Goal: Task Accomplishment & Management: Complete application form

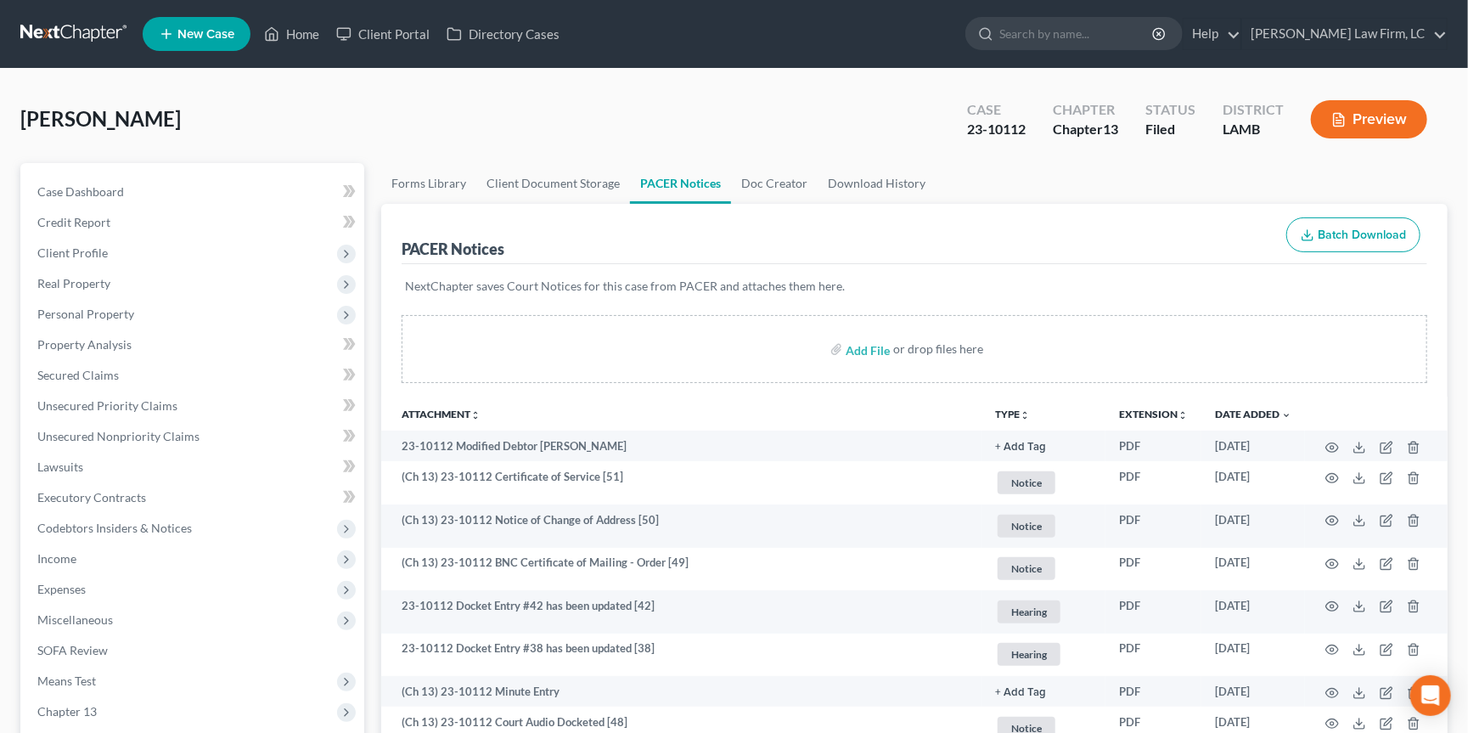
click at [87, 33] on link at bounding box center [74, 34] width 109 height 31
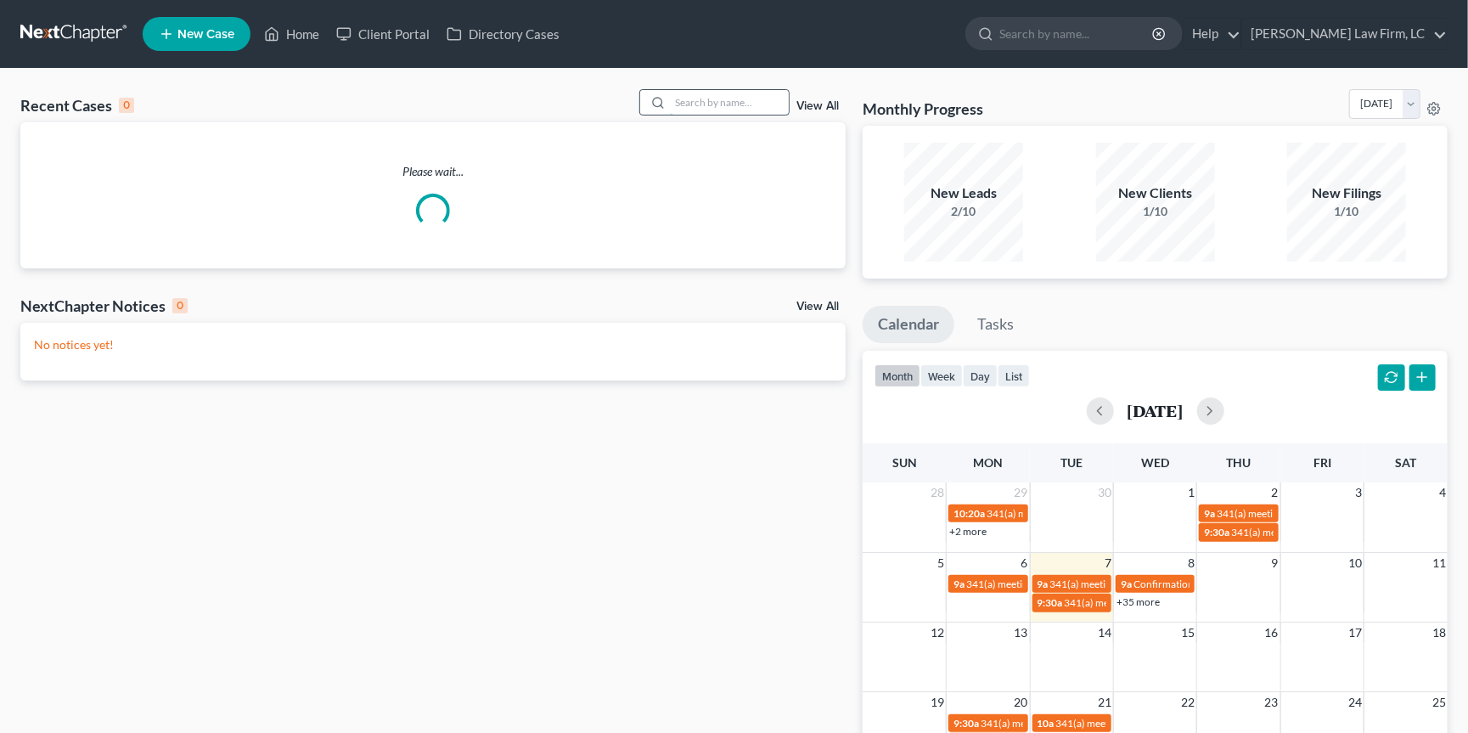
click at [776, 104] on input "search" at bounding box center [729, 102] width 119 height 25
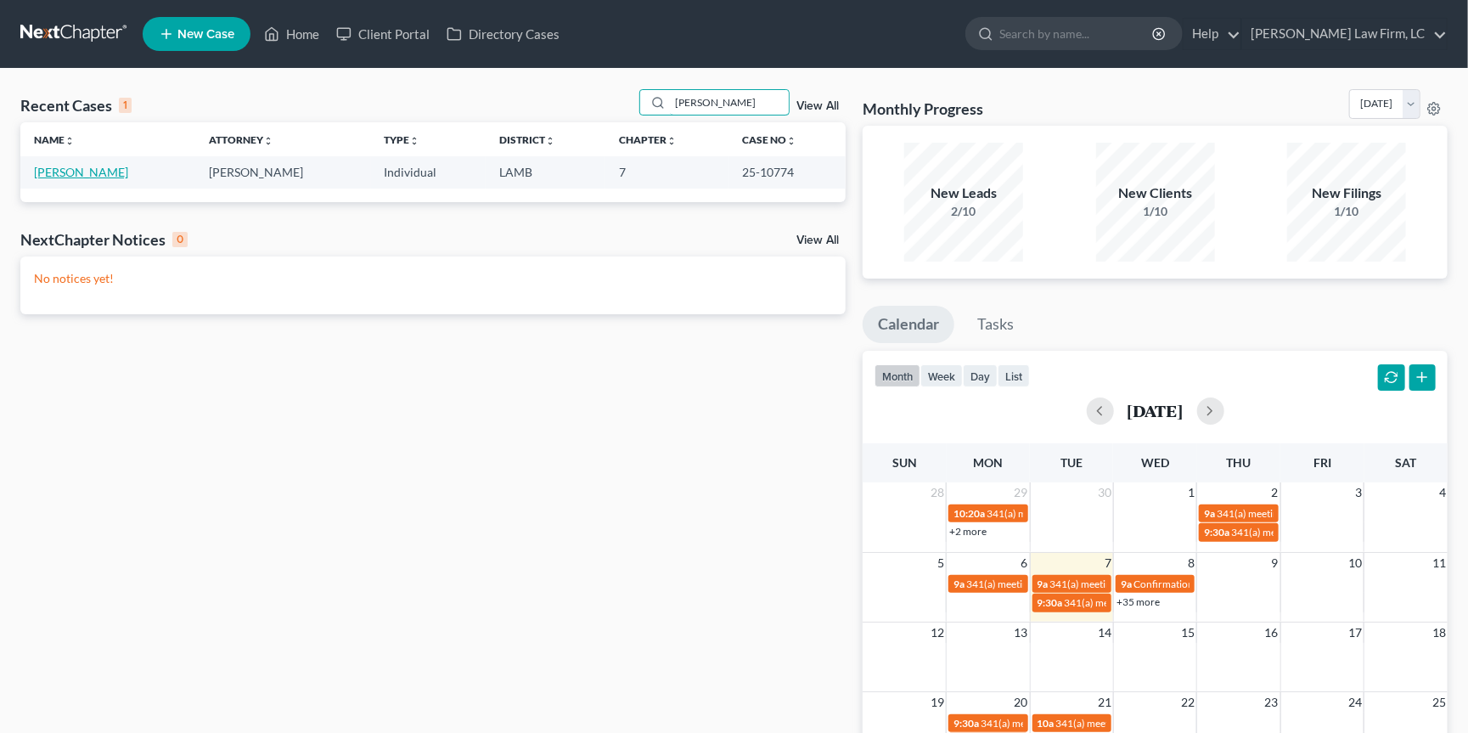
type input "hurst"
click at [84, 169] on link "Hurst, Kayla" at bounding box center [81, 172] width 94 height 14
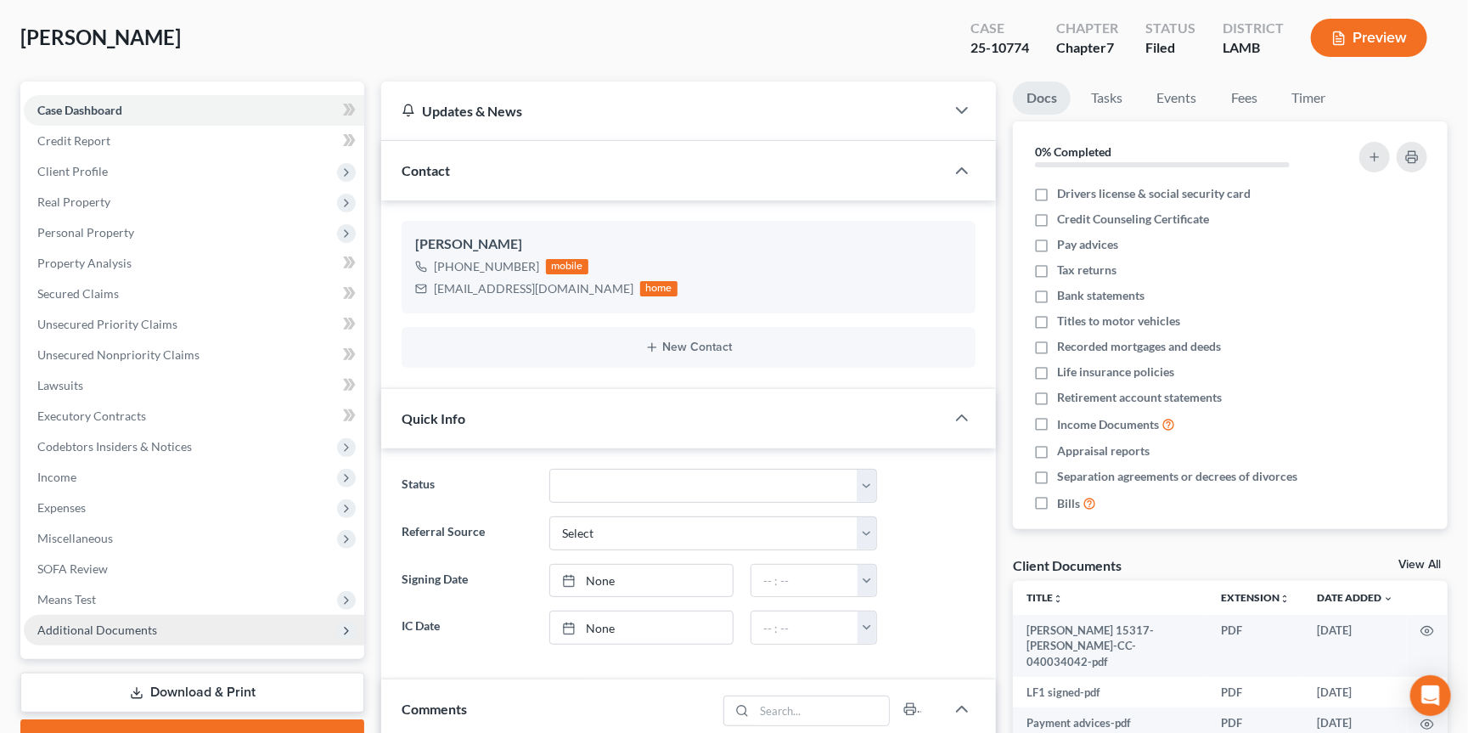
scroll to position [80, 0]
click at [160, 616] on span "Additional Documents" at bounding box center [194, 631] width 340 height 31
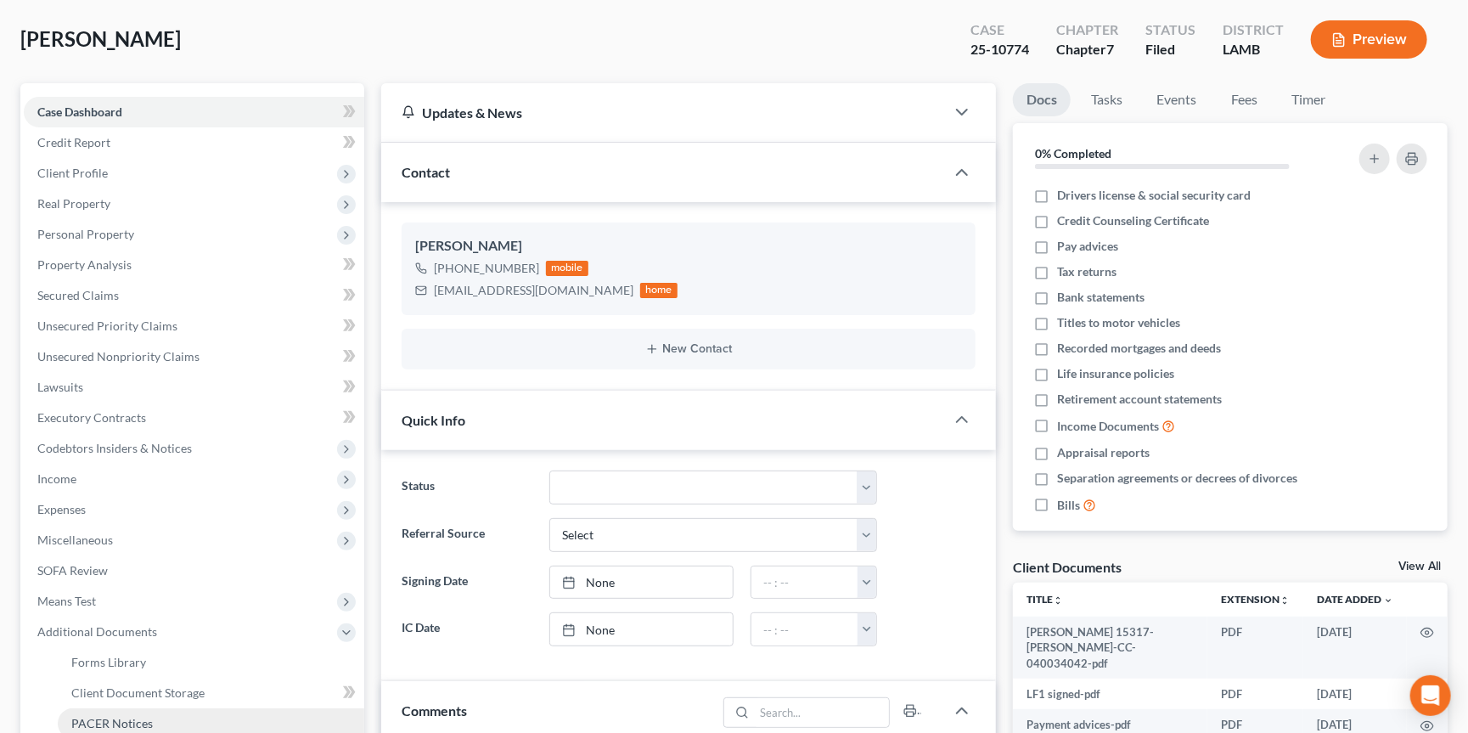
click at [150, 708] on link "PACER Notices" at bounding box center [211, 723] width 307 height 31
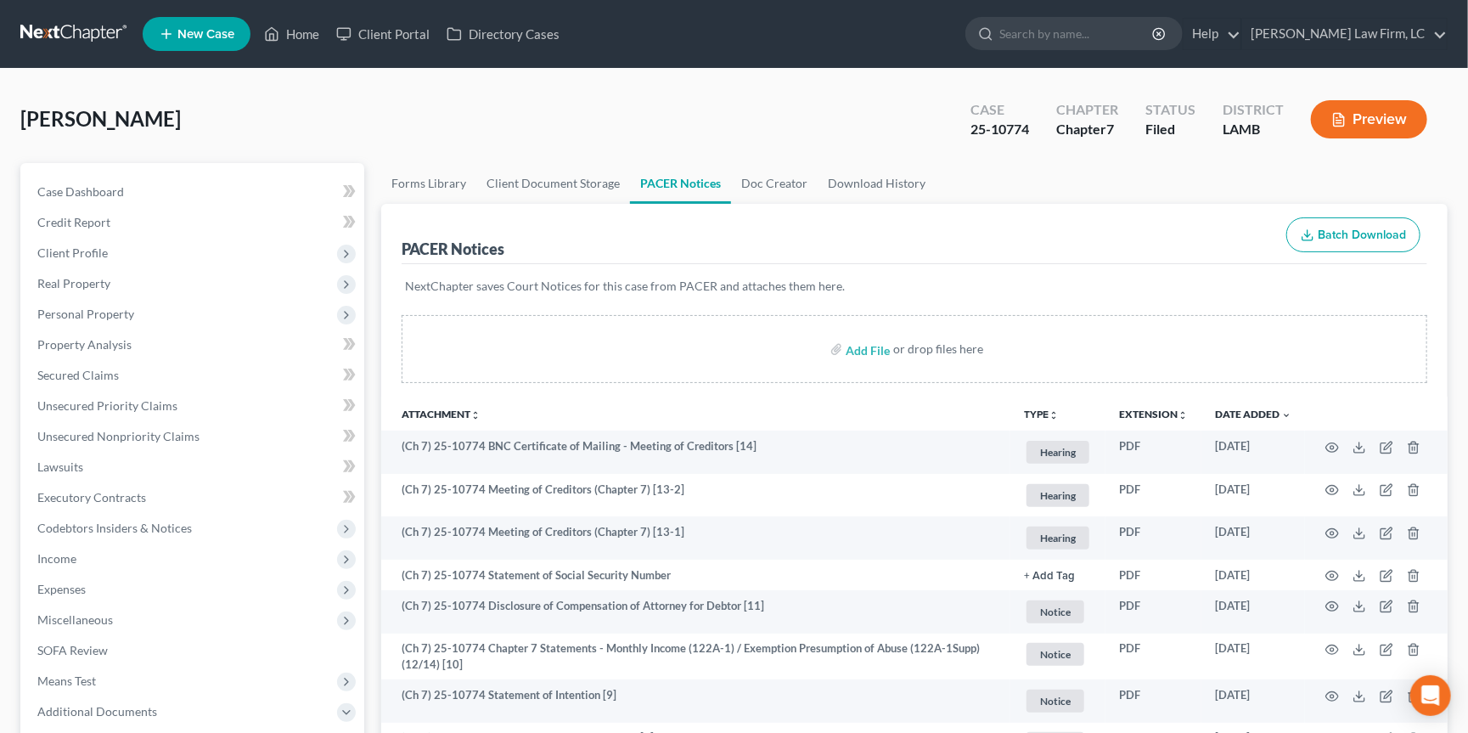
click at [518, 0] on nav "Home New Case Client Portal Directory Cases Dickson Law Firm, LC dam@dicksonlaw…" at bounding box center [734, 34] width 1468 height 68
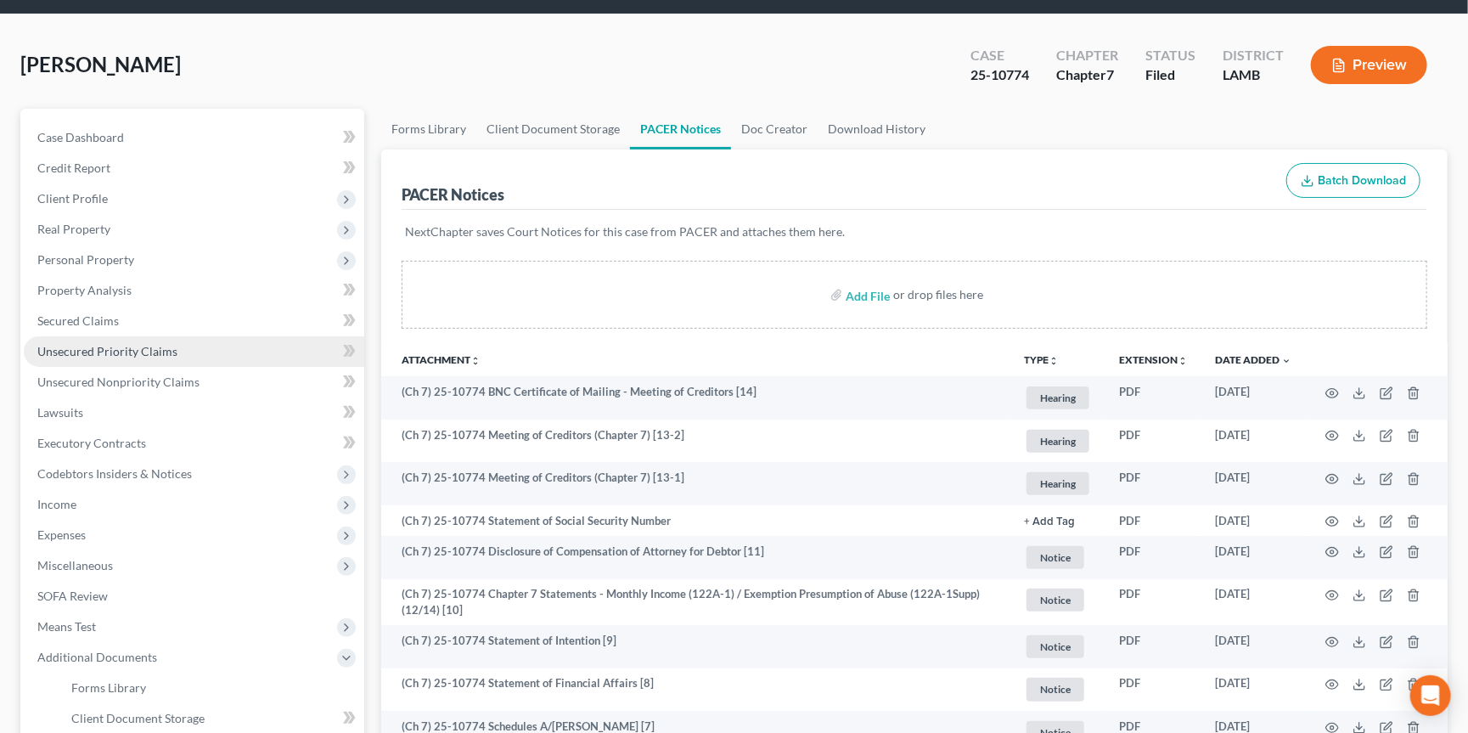
scroll to position [53, 0]
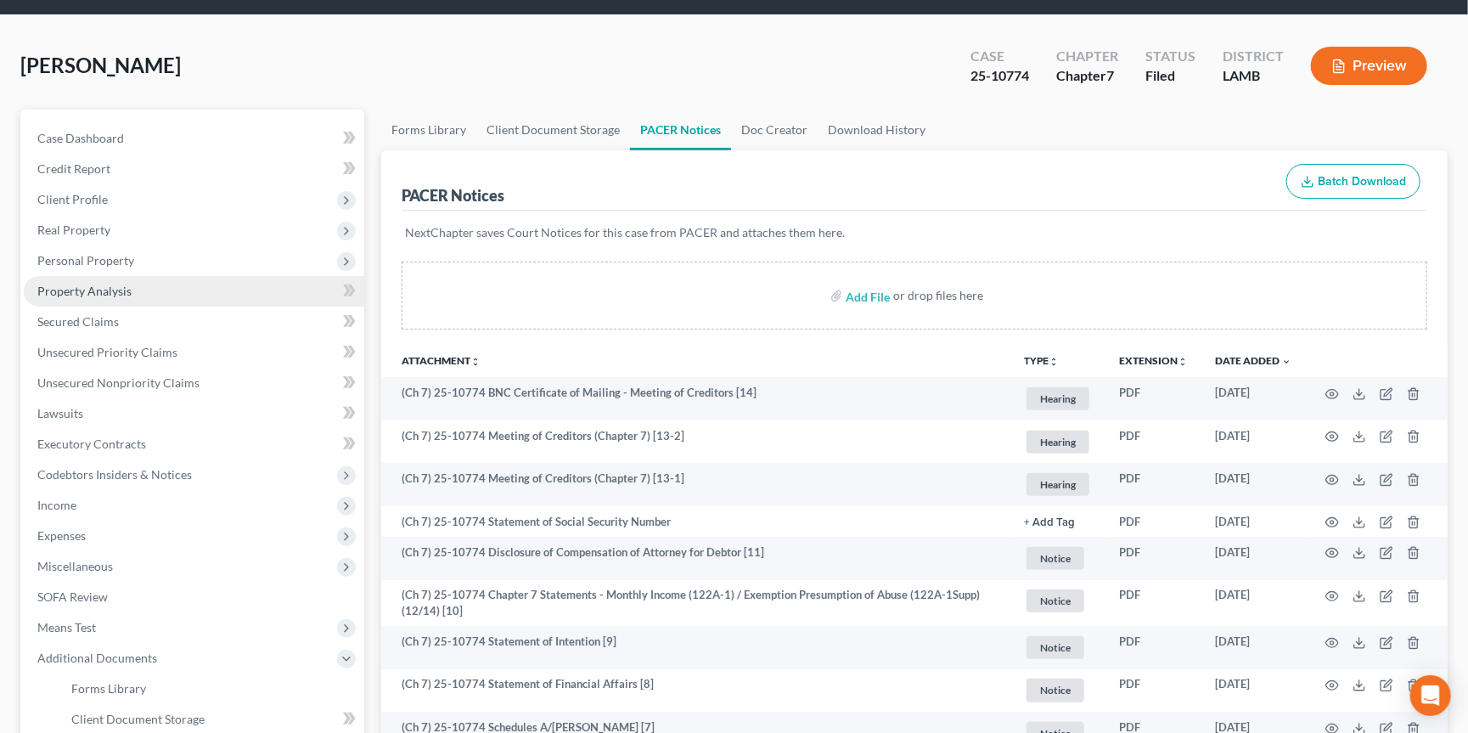
click at [258, 276] on link "Property Analysis" at bounding box center [194, 291] width 340 height 31
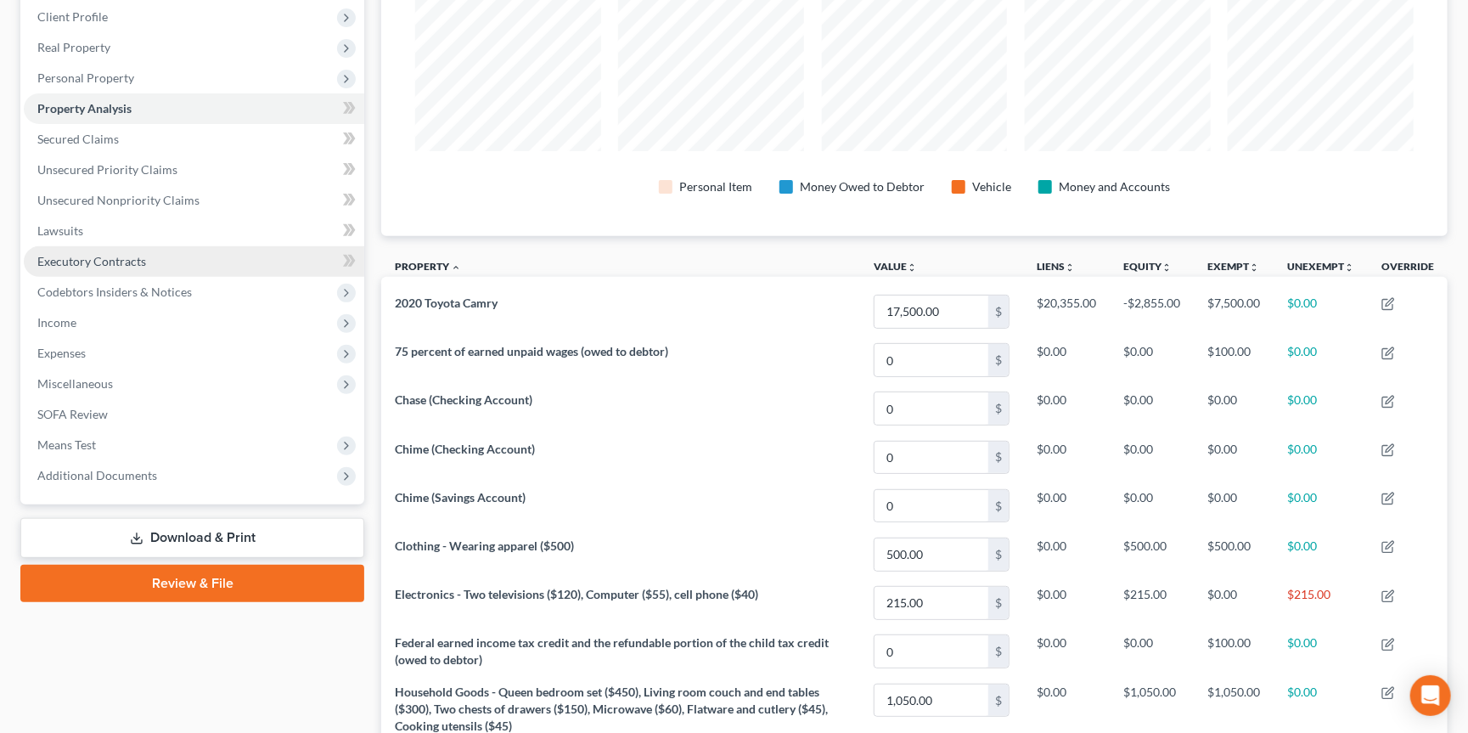
scroll to position [222, 0]
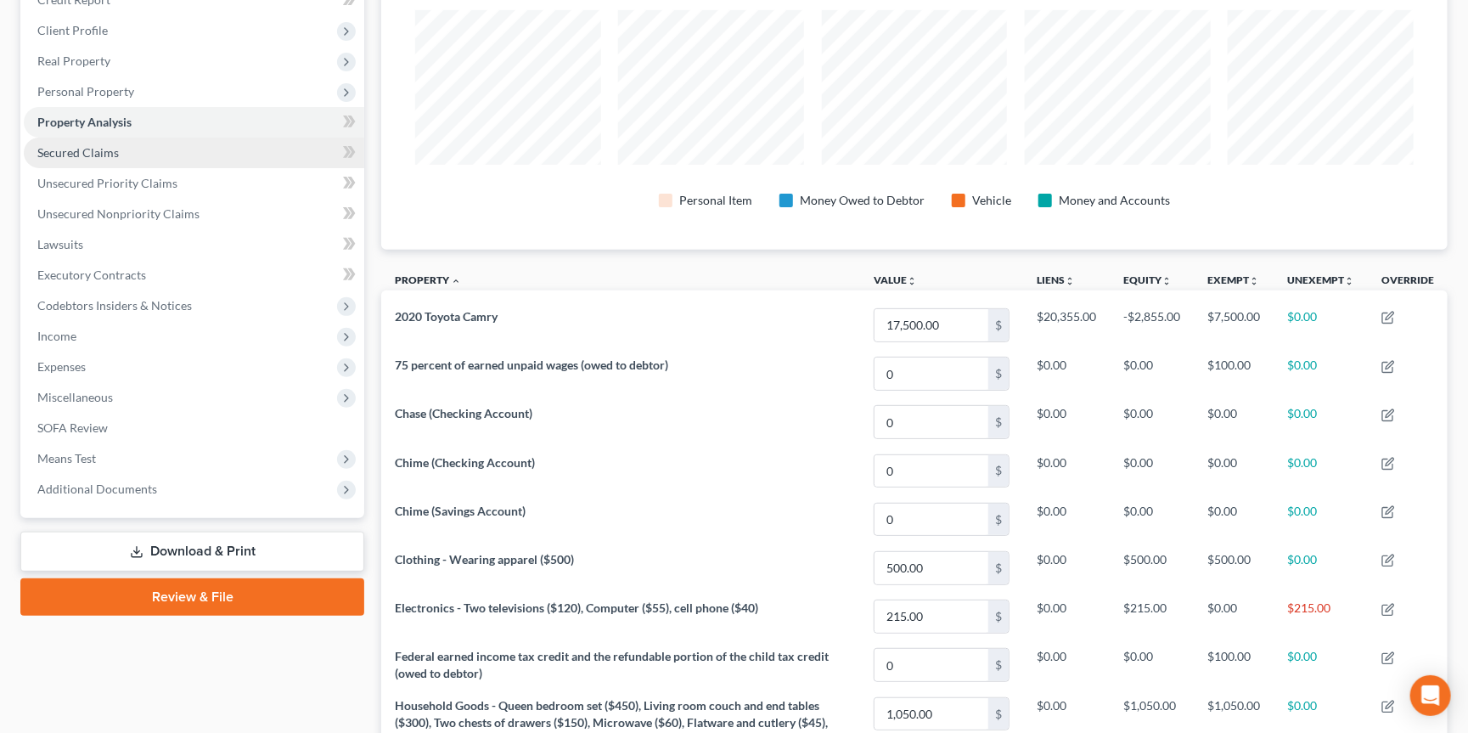
click at [189, 148] on link "Secured Claims" at bounding box center [194, 153] width 340 height 31
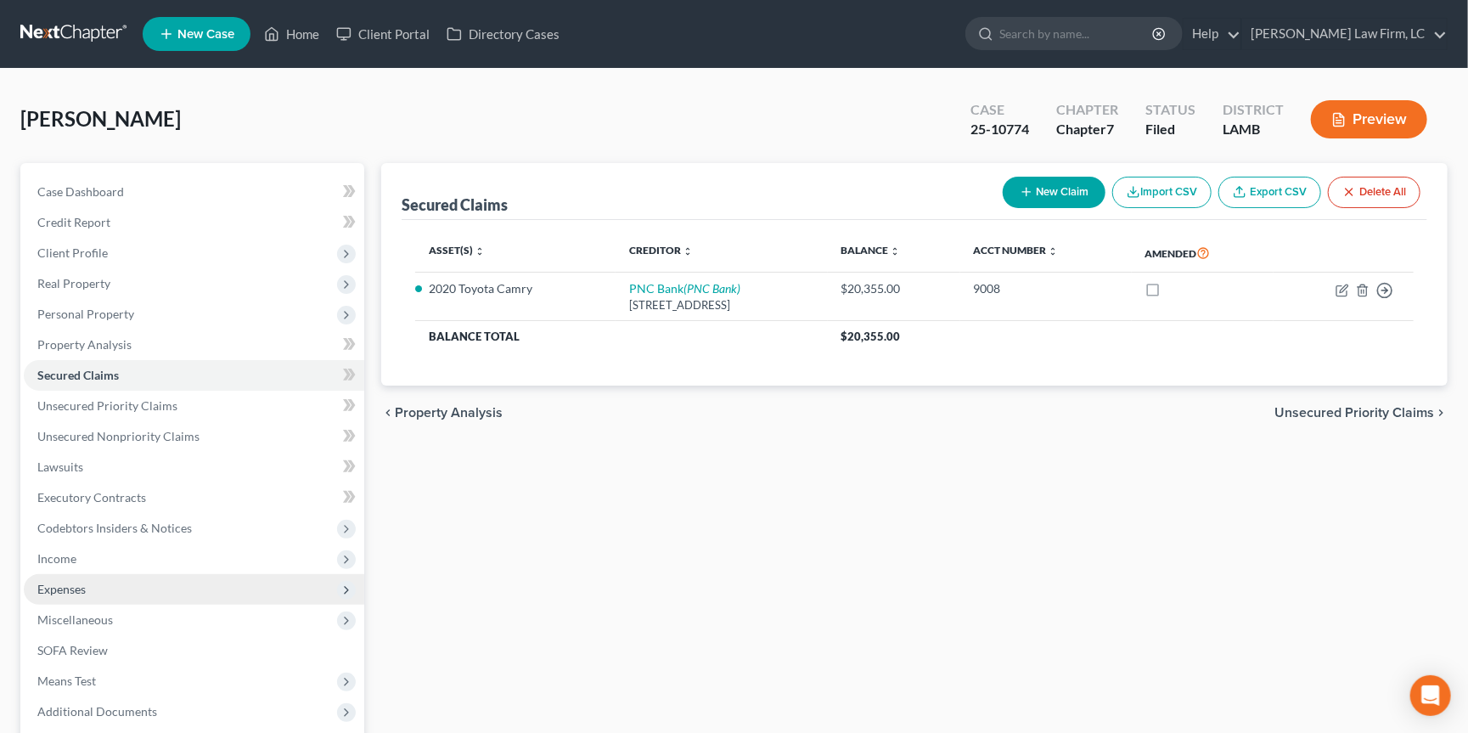
scroll to position [111, 0]
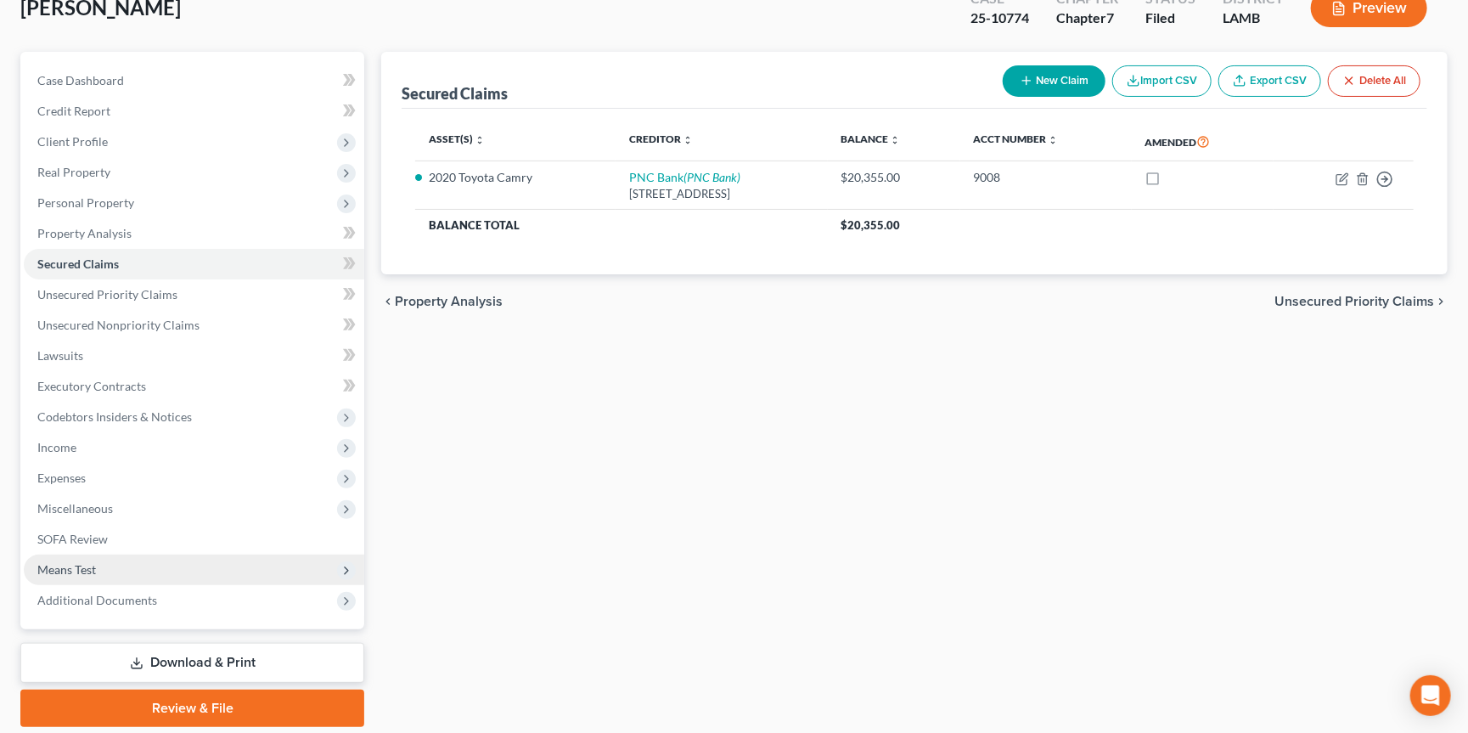
click at [244, 564] on span "Means Test" at bounding box center [194, 569] width 340 height 31
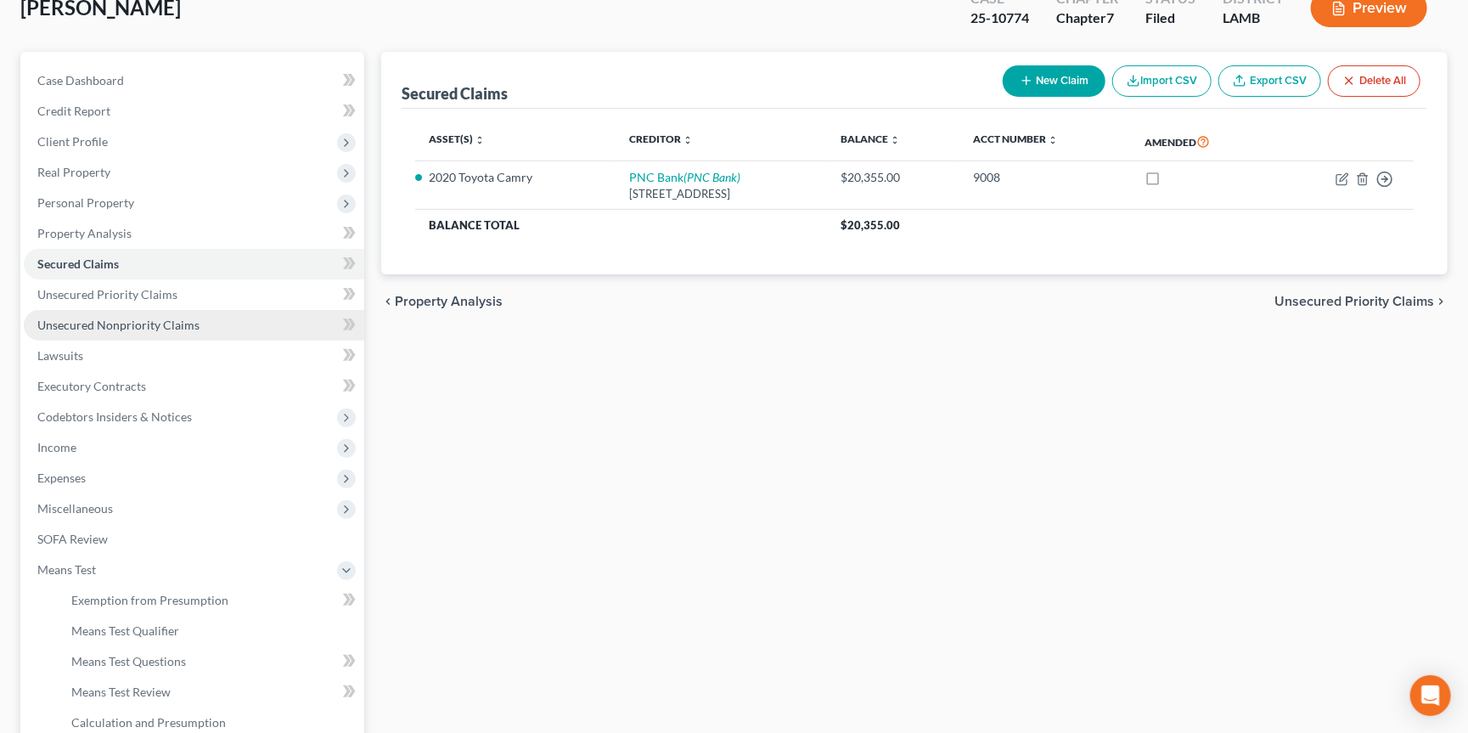
click at [241, 324] on link "Unsecured Nonpriority Claims" at bounding box center [194, 325] width 340 height 31
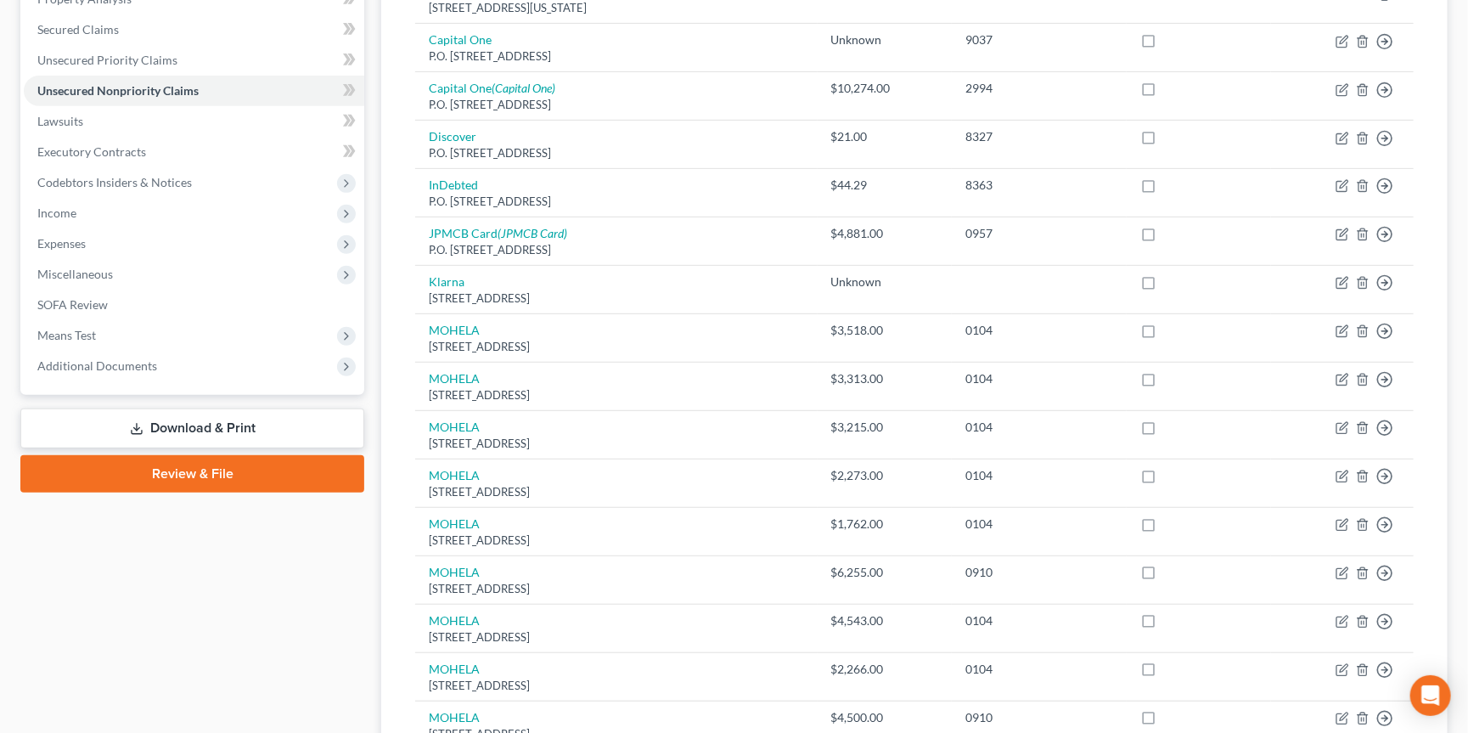
scroll to position [327, 0]
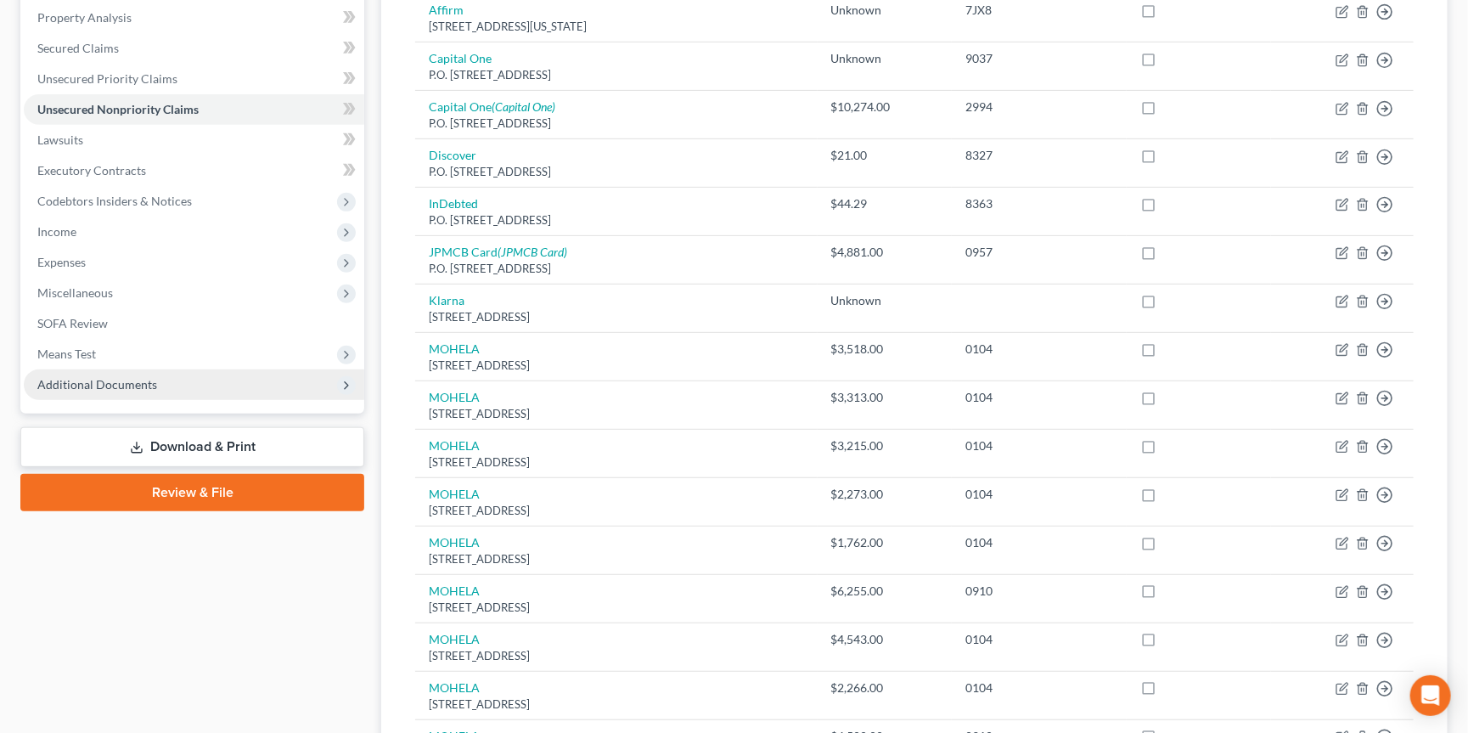
click at [220, 376] on span "Additional Documents" at bounding box center [194, 384] width 340 height 31
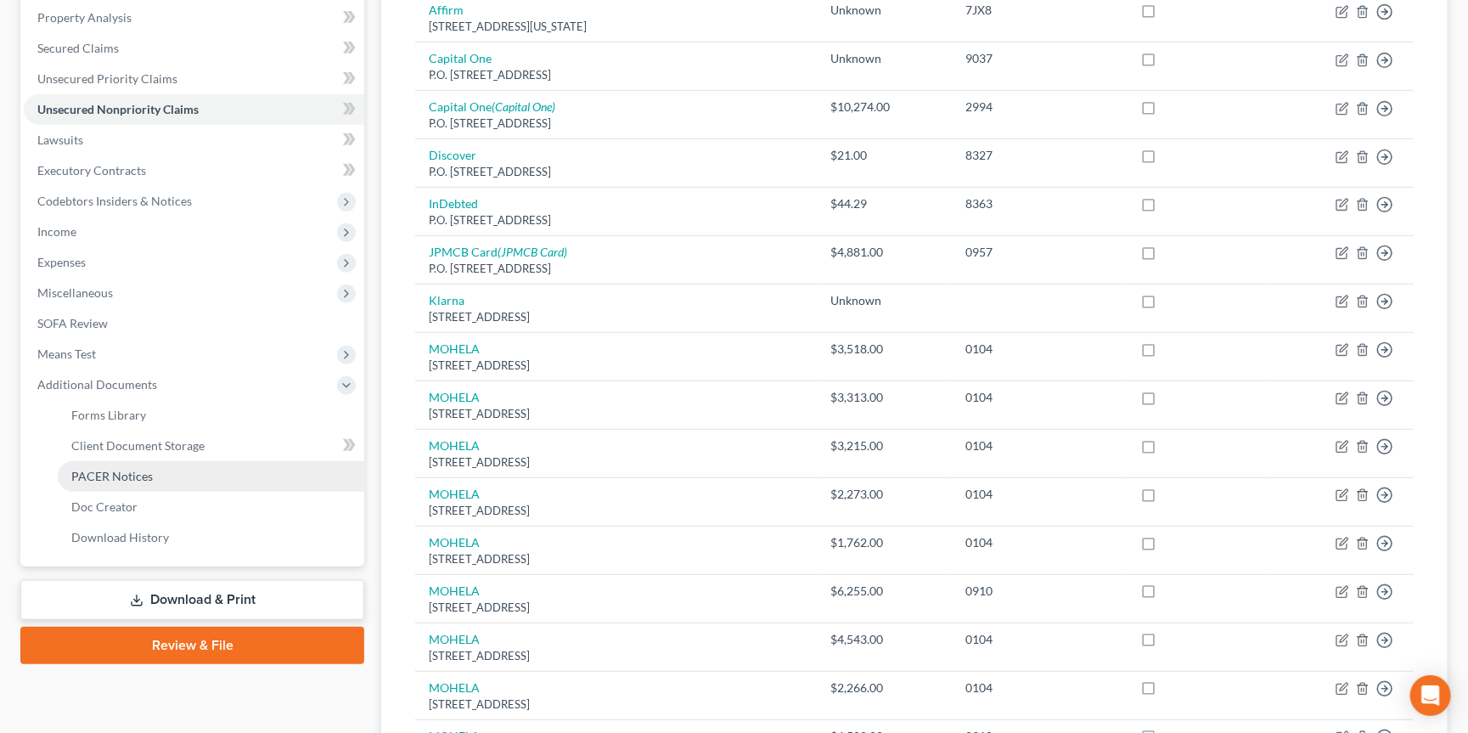
click at [225, 461] on link "PACER Notices" at bounding box center [211, 476] width 307 height 31
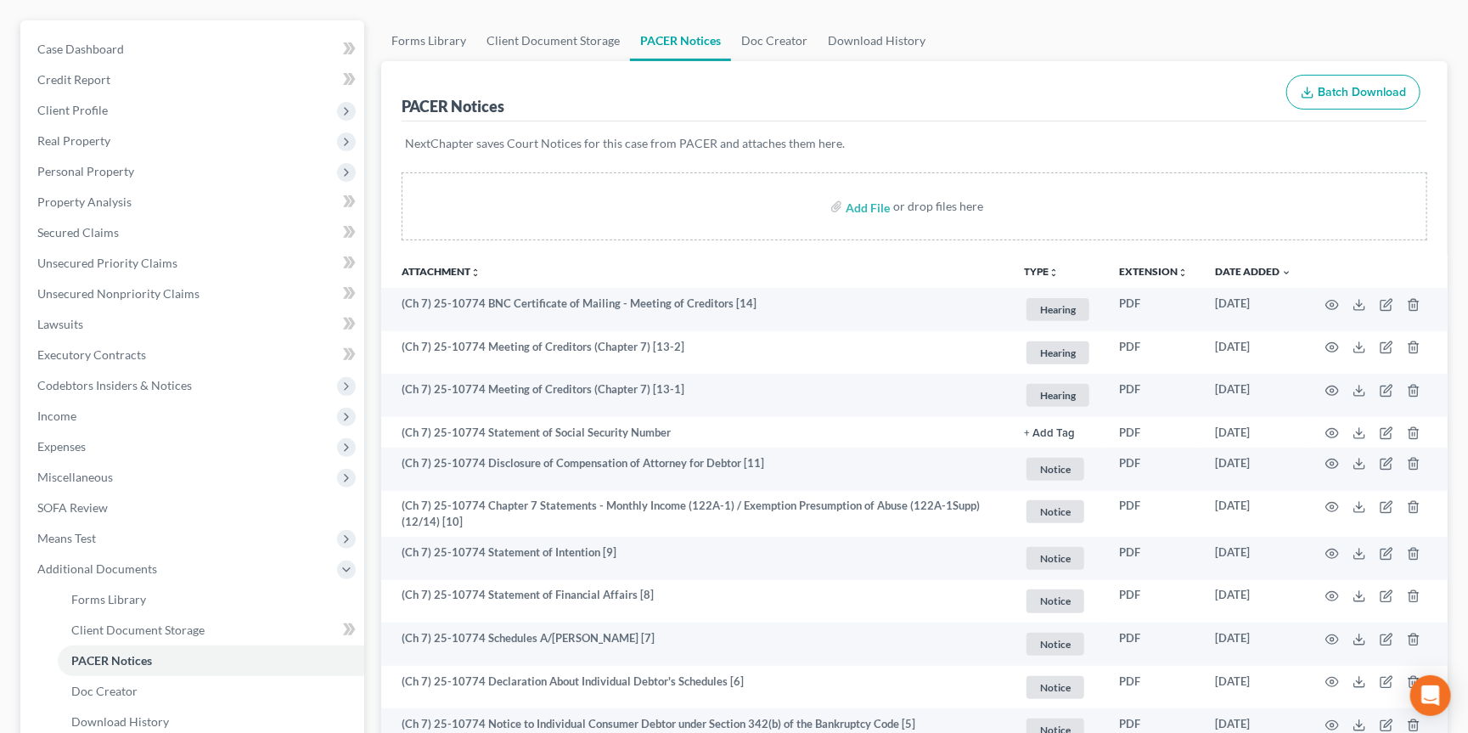
scroll to position [144, 0]
click at [210, 282] on link "Unsecured Nonpriority Claims" at bounding box center [194, 292] width 340 height 31
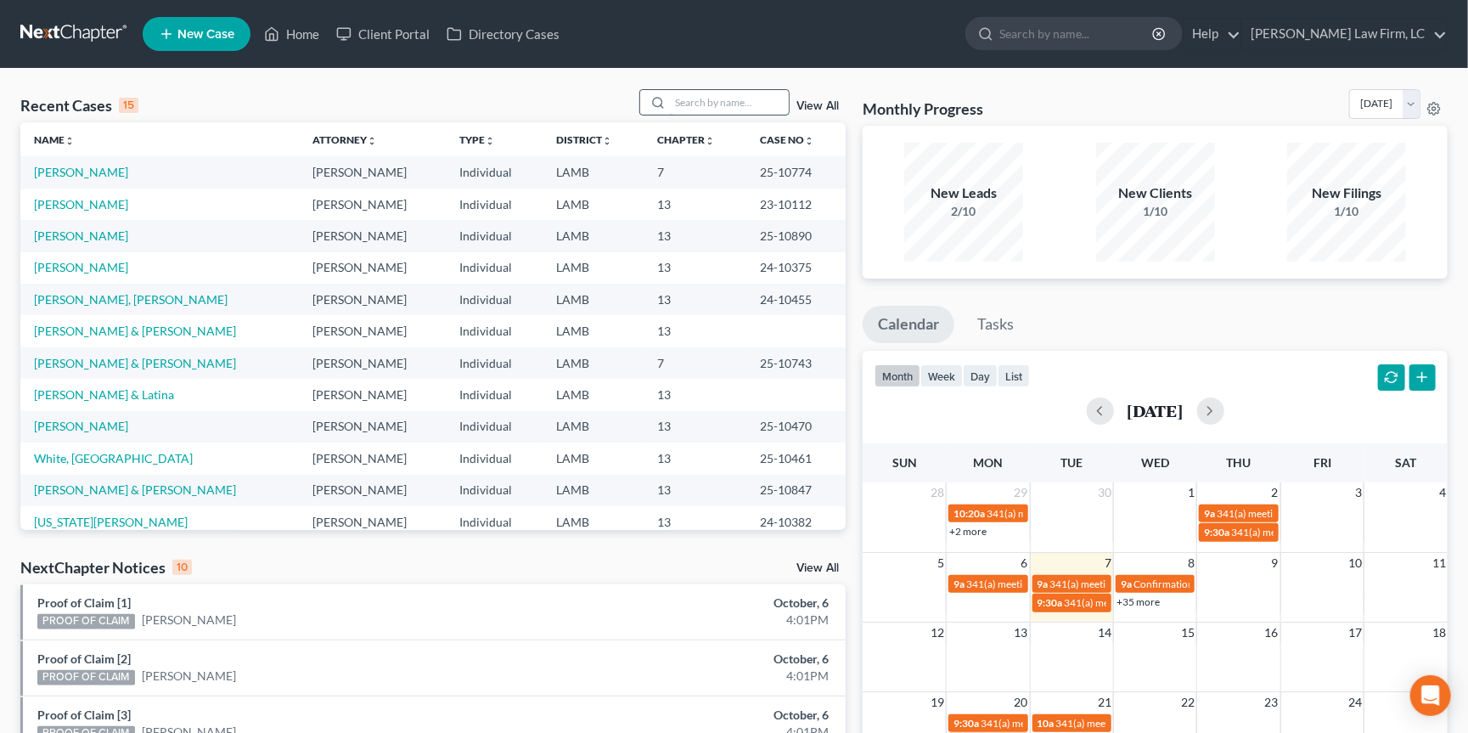
click at [744, 101] on input "search" at bounding box center [729, 102] width 119 height 25
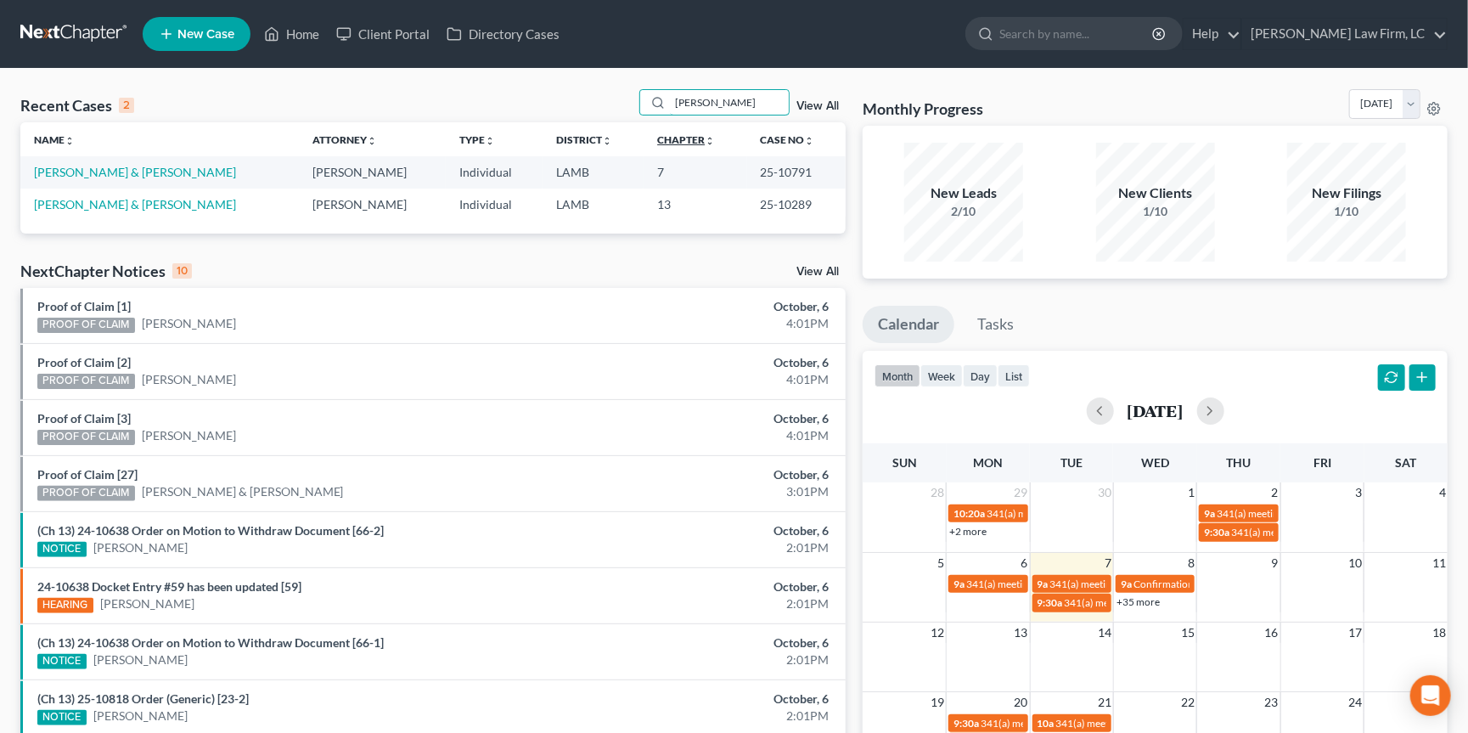
type input "Kelley"
drag, startPoint x: 677, startPoint y: 137, endPoint x: 125, endPoint y: 168, distance: 552.8
click at [125, 168] on link "Kelley, Patrick & Linda" at bounding box center [135, 172] width 202 height 14
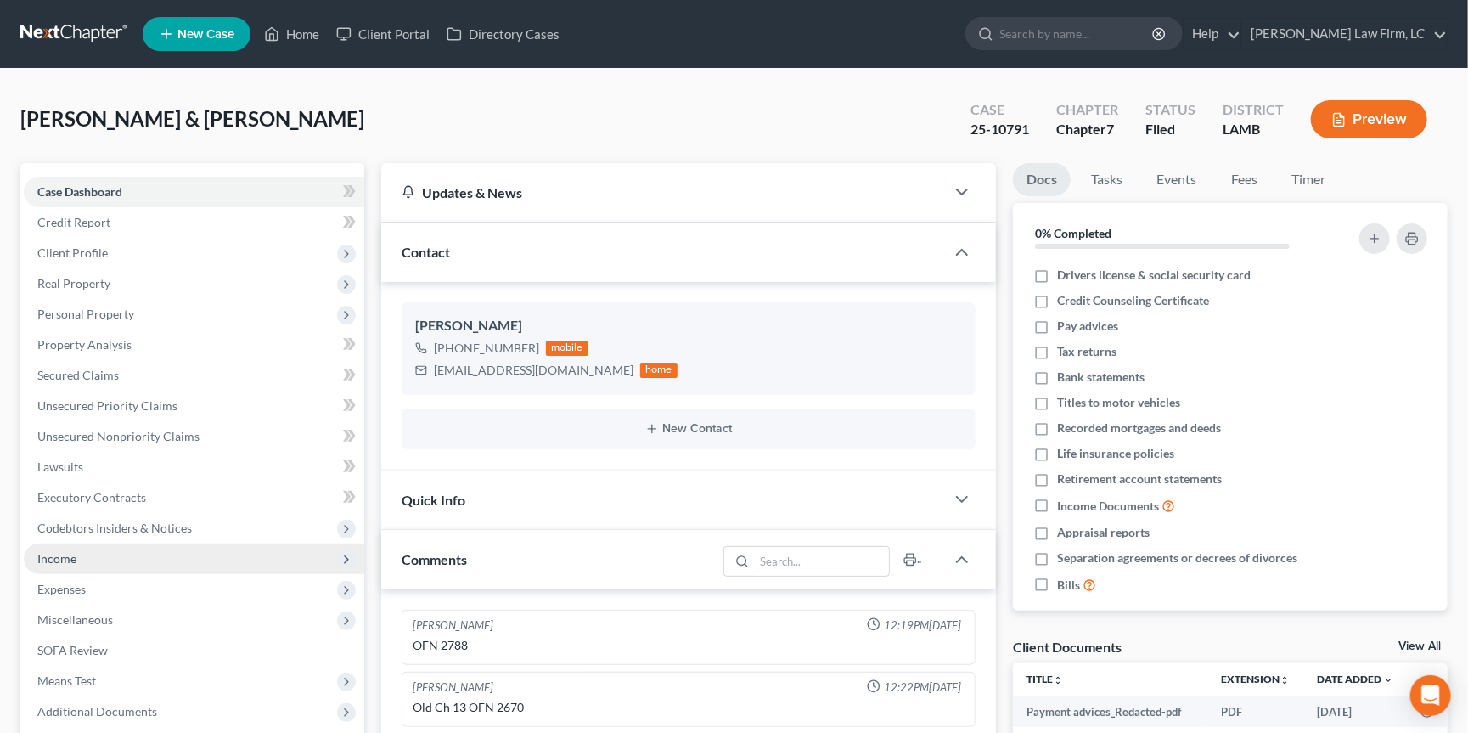
click at [131, 543] on span "Income" at bounding box center [194, 558] width 340 height 31
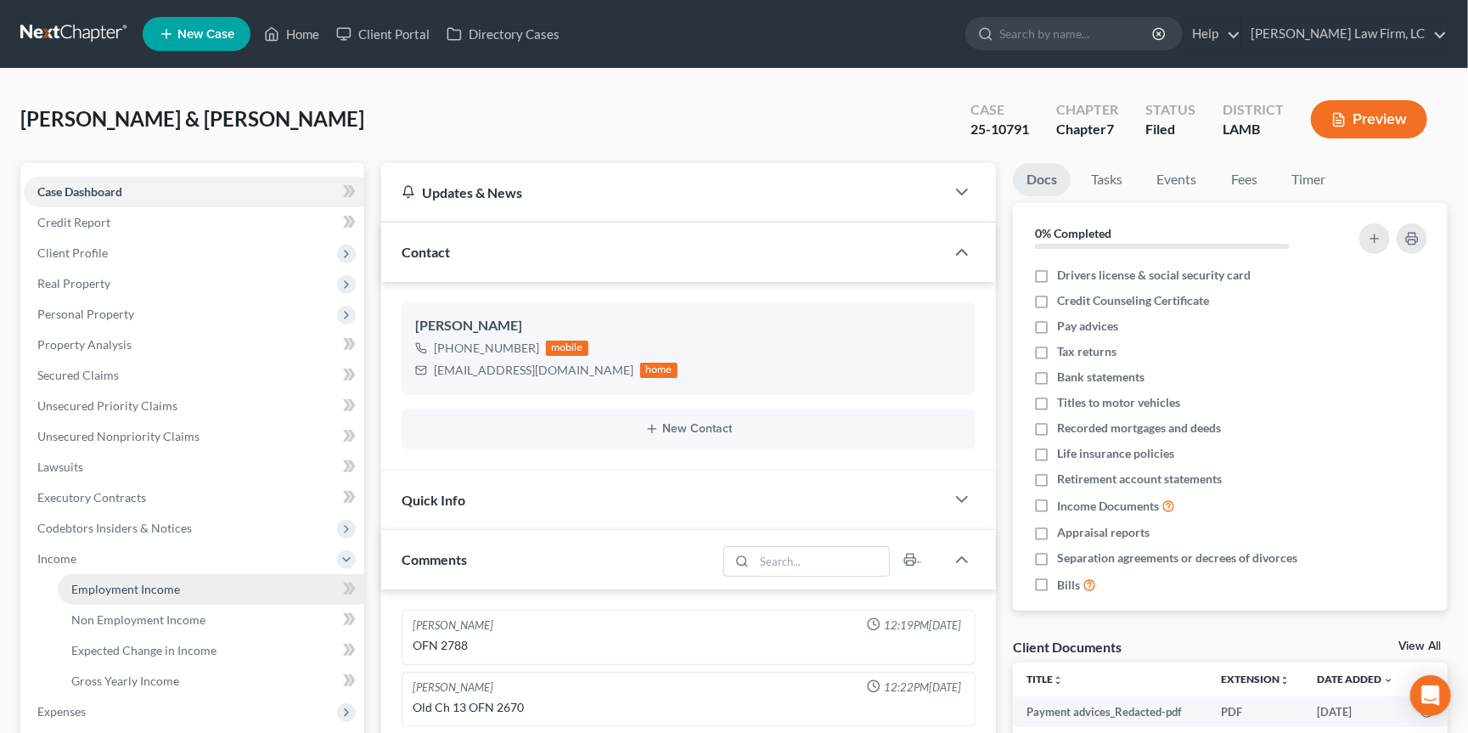
click at [135, 574] on link "Employment Income" at bounding box center [211, 589] width 307 height 31
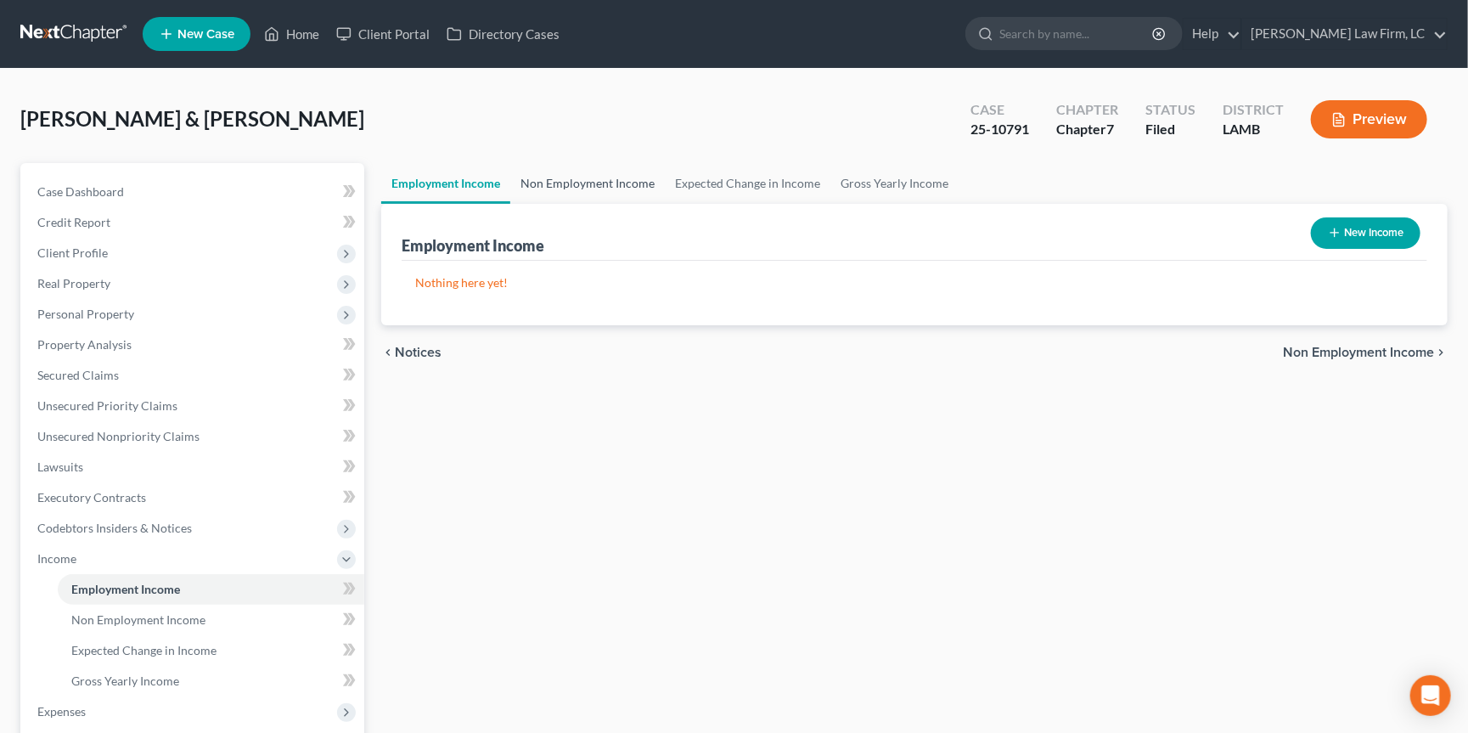
click at [612, 188] on link "Non Employment Income" at bounding box center [587, 183] width 155 height 41
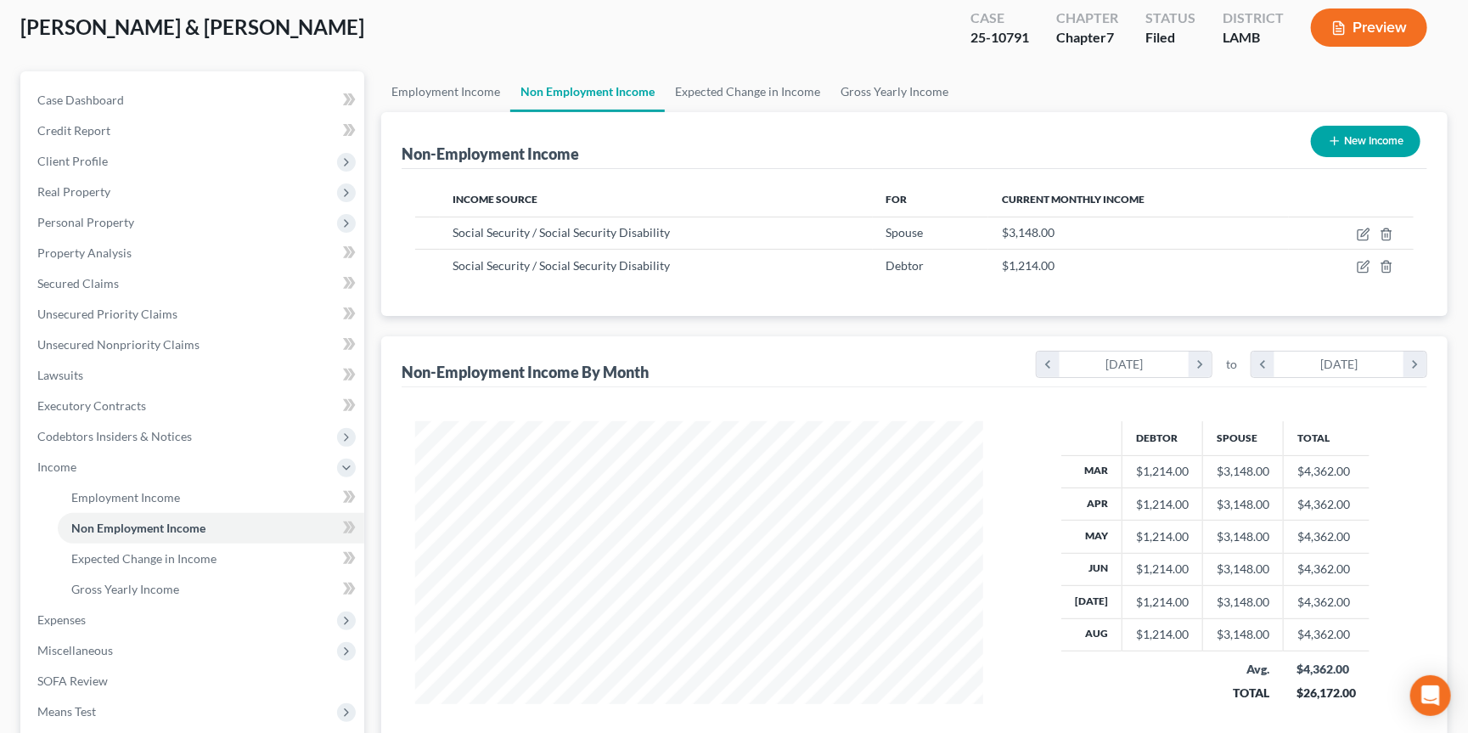
scroll to position [94, 0]
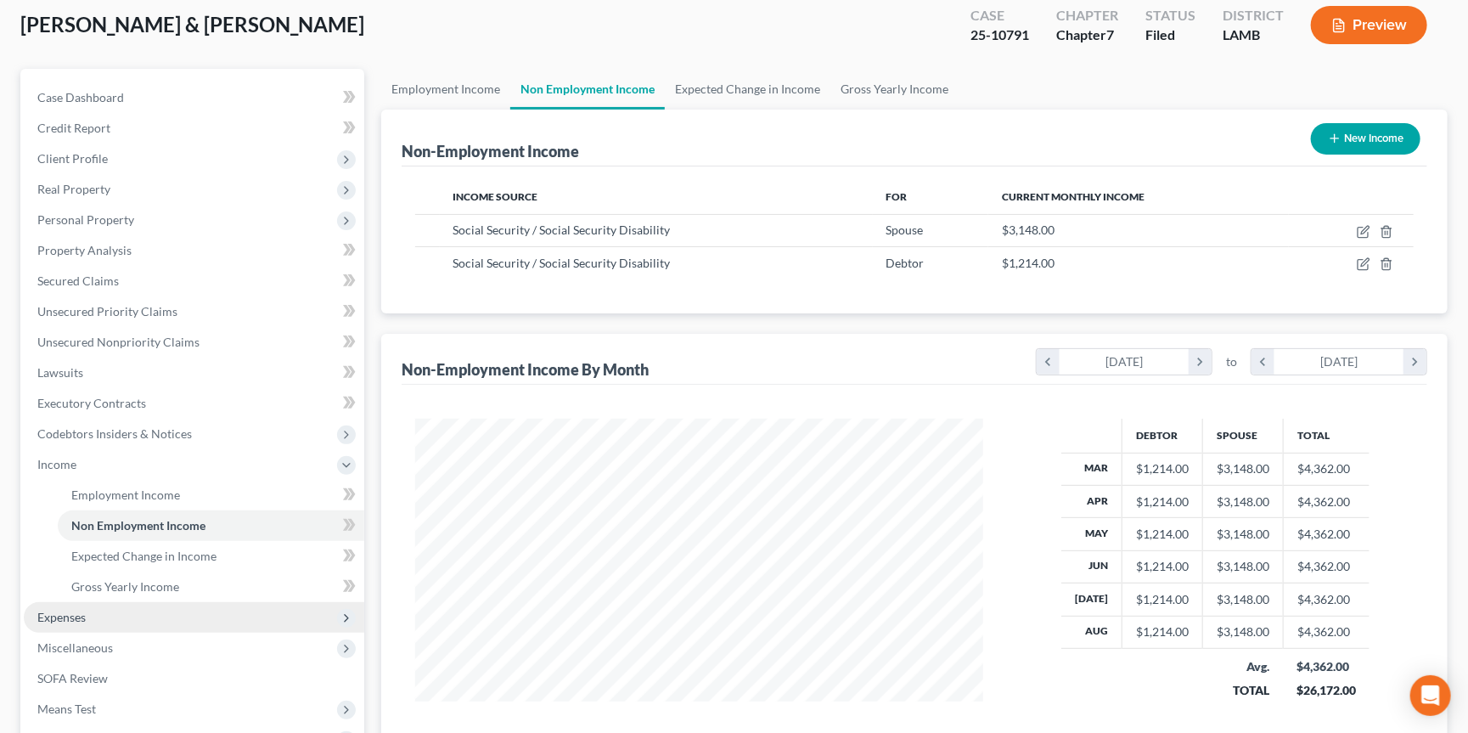
click at [253, 602] on span "Expenses" at bounding box center [194, 617] width 340 height 31
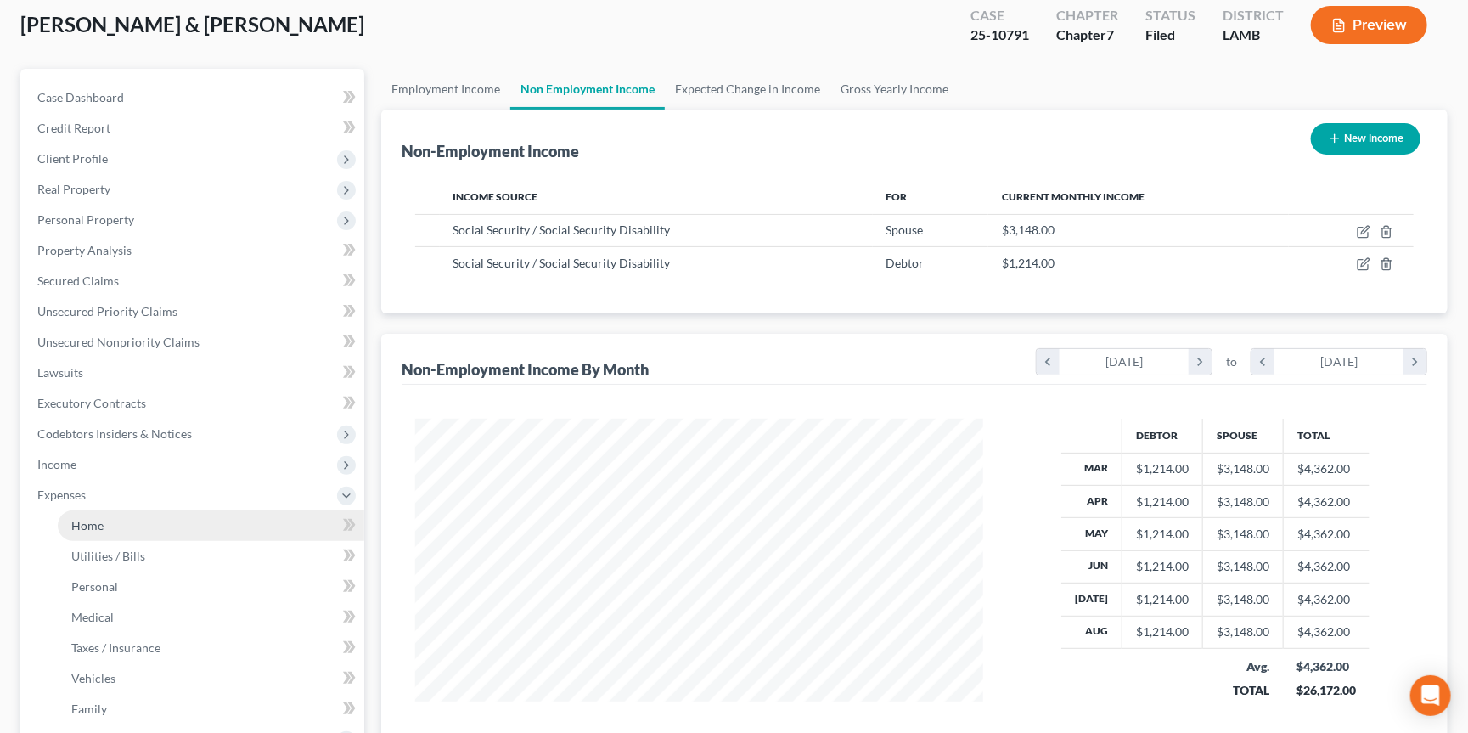
click at [259, 512] on link "Home" at bounding box center [211, 525] width 307 height 31
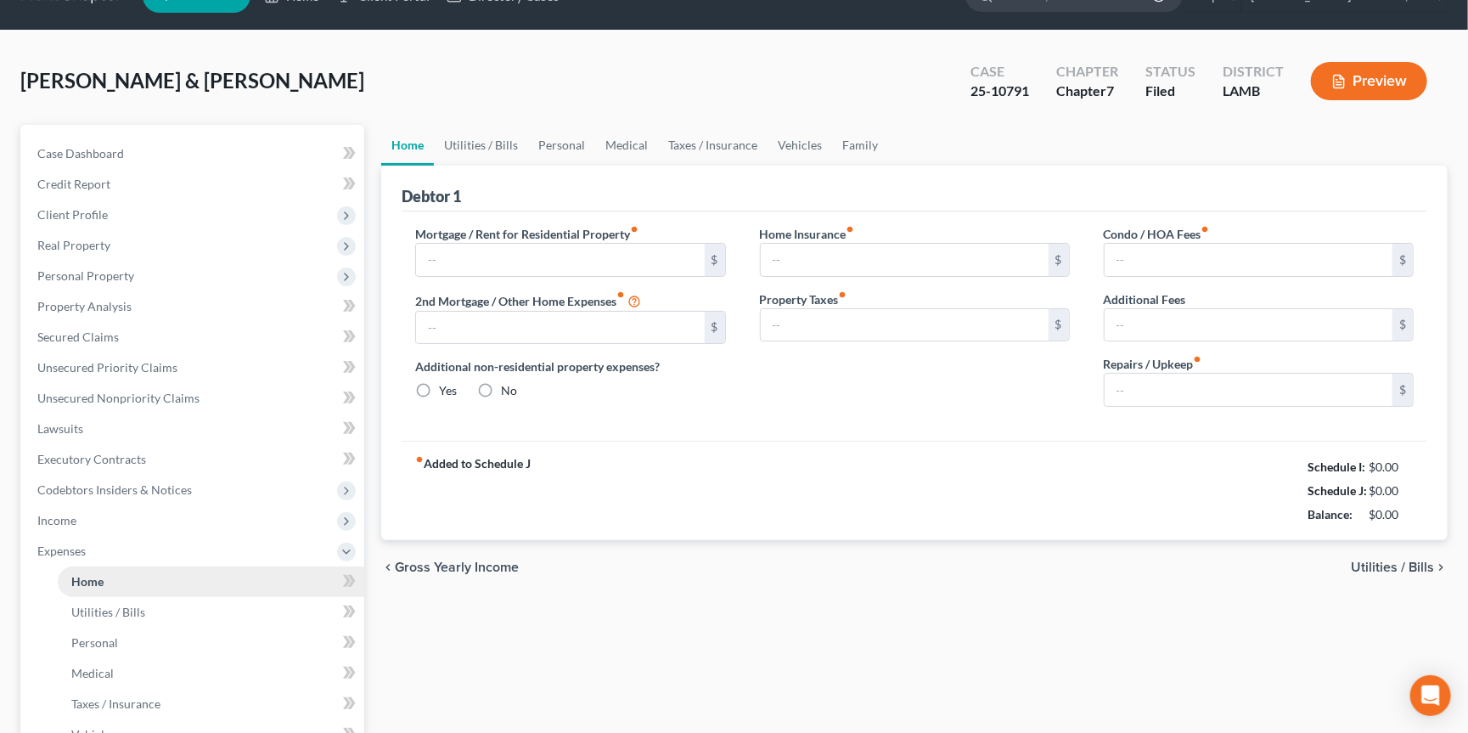
type input "1,800.00"
type input "0.00"
radio input "true"
type input "0.00"
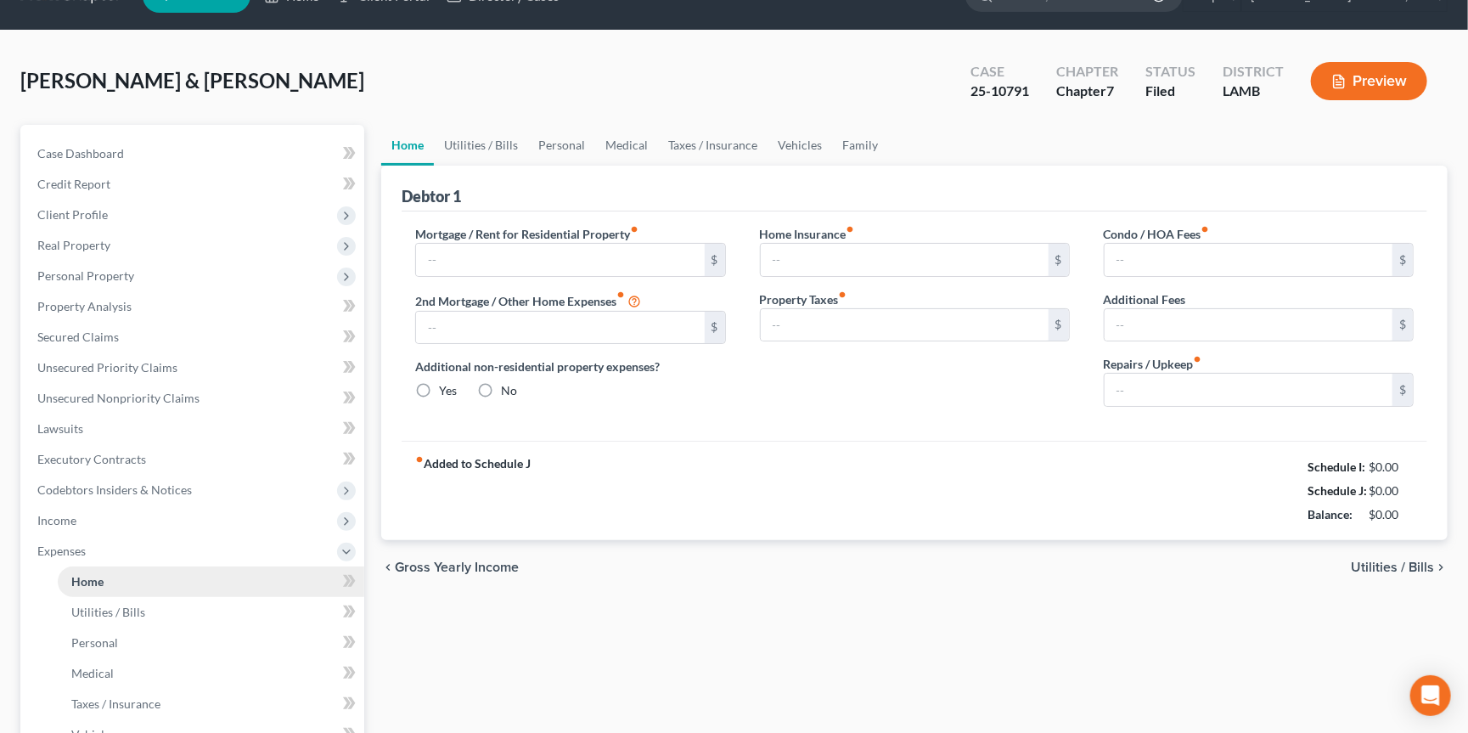
type input "0.00"
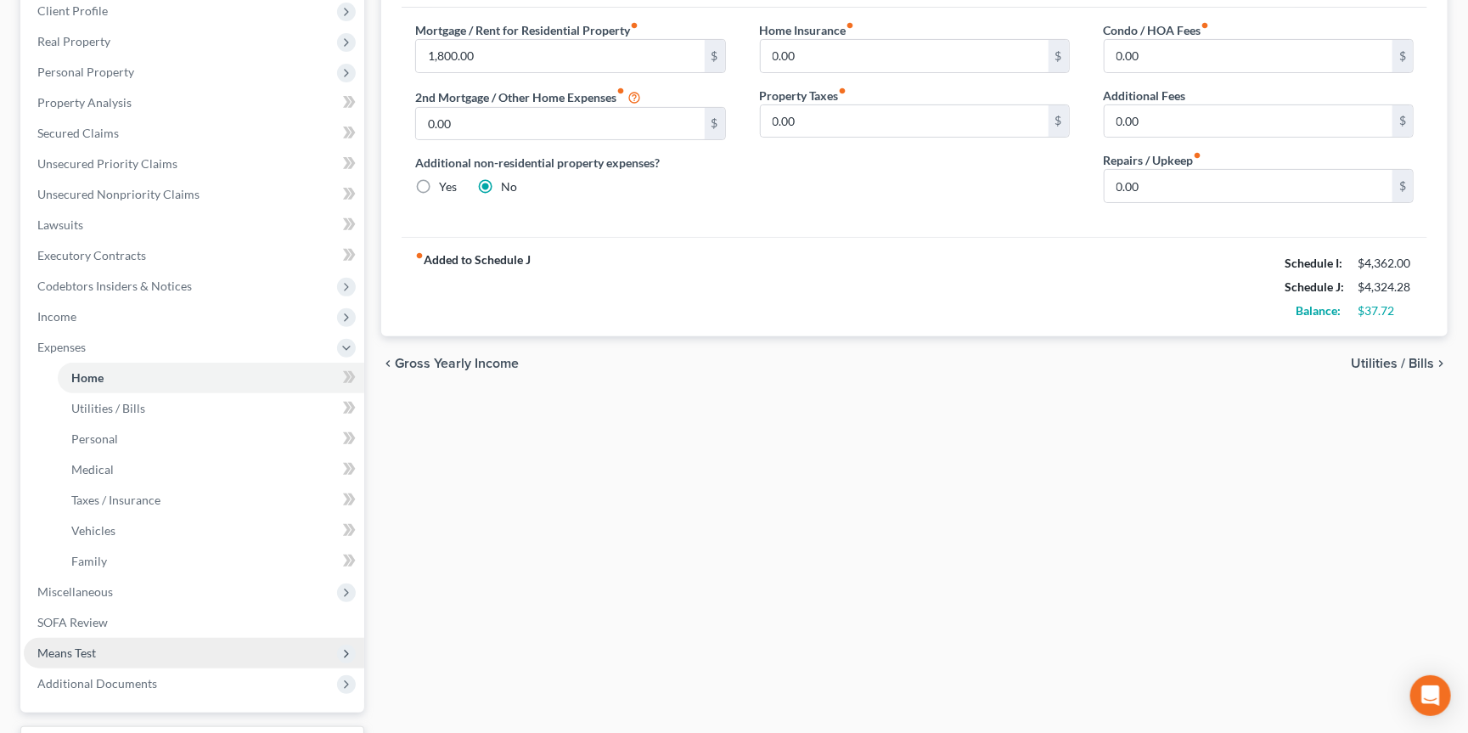
scroll to position [248, 0]
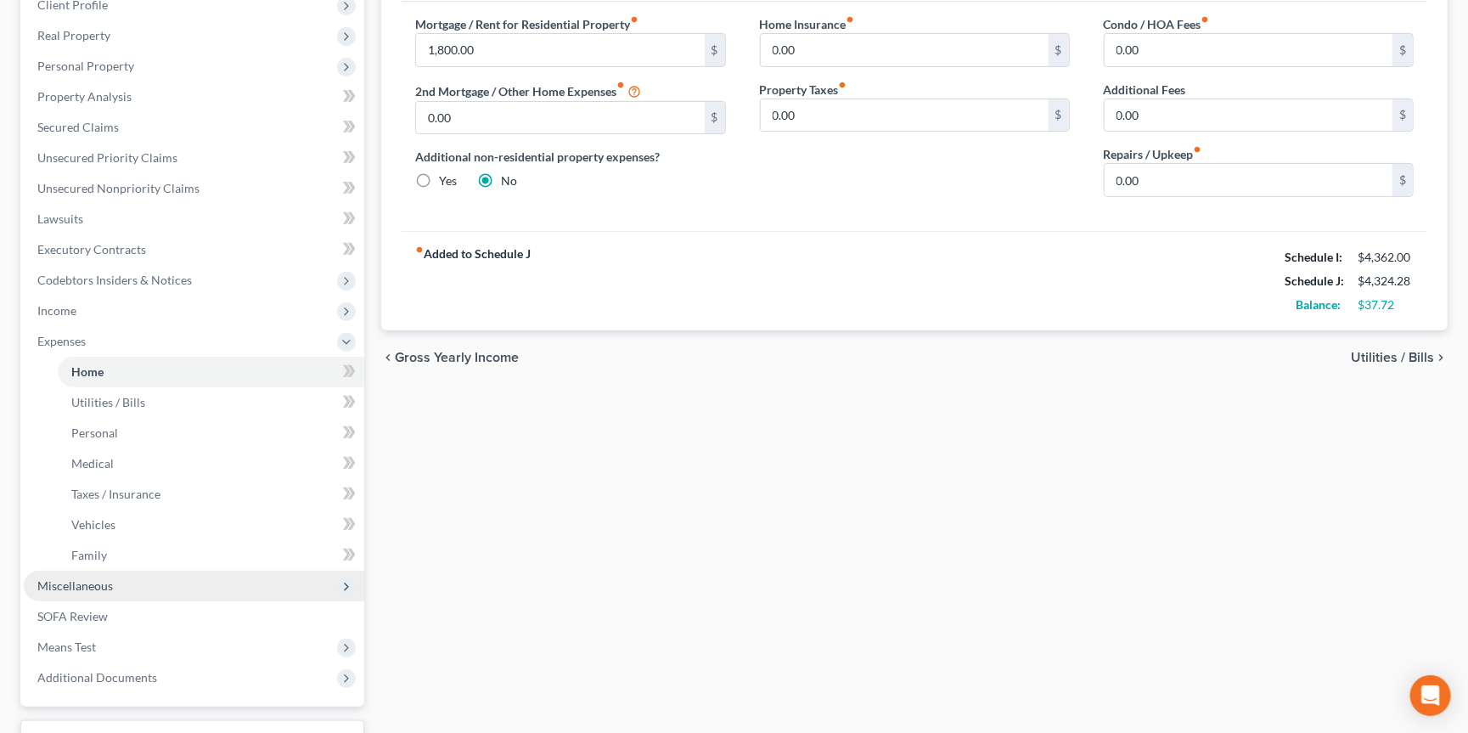
click at [228, 571] on span "Miscellaneous" at bounding box center [194, 586] width 340 height 31
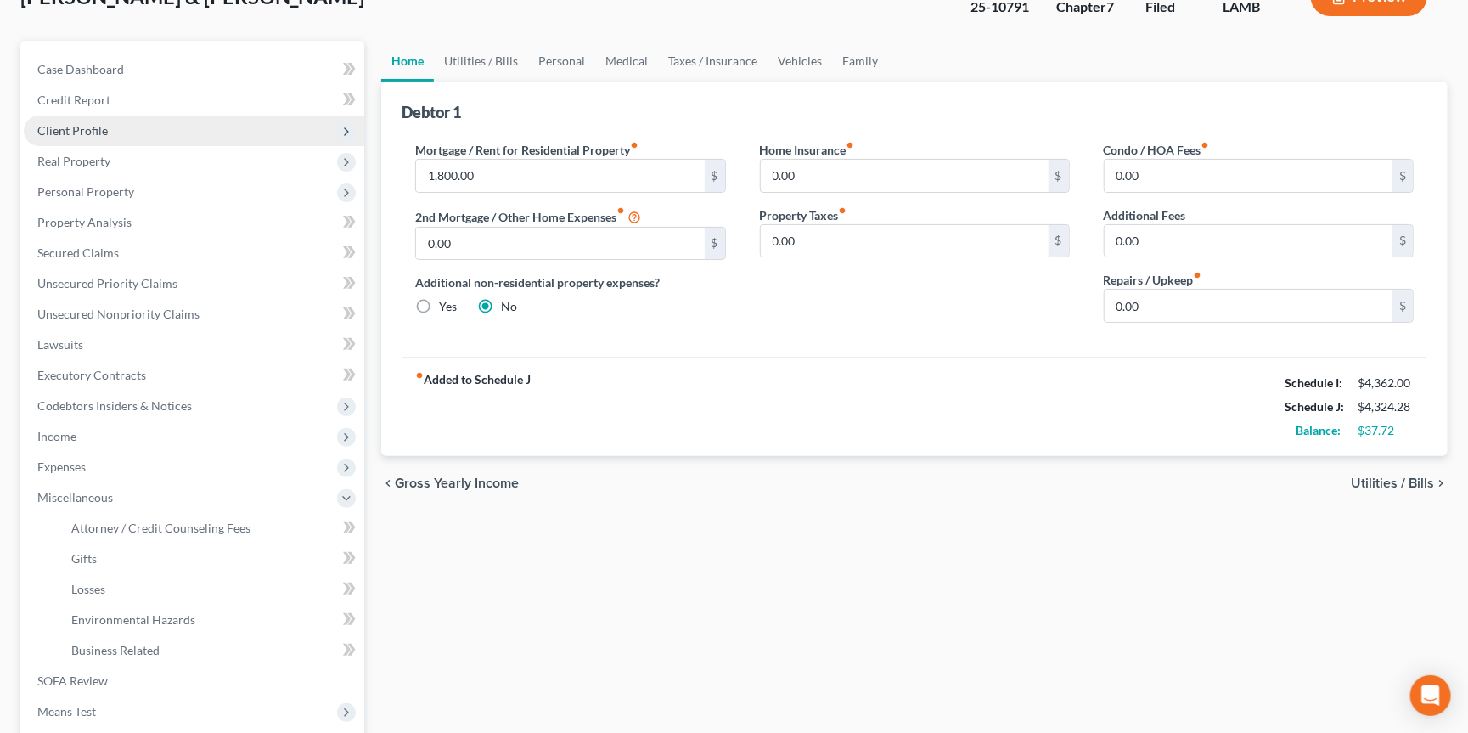
scroll to position [121, 0]
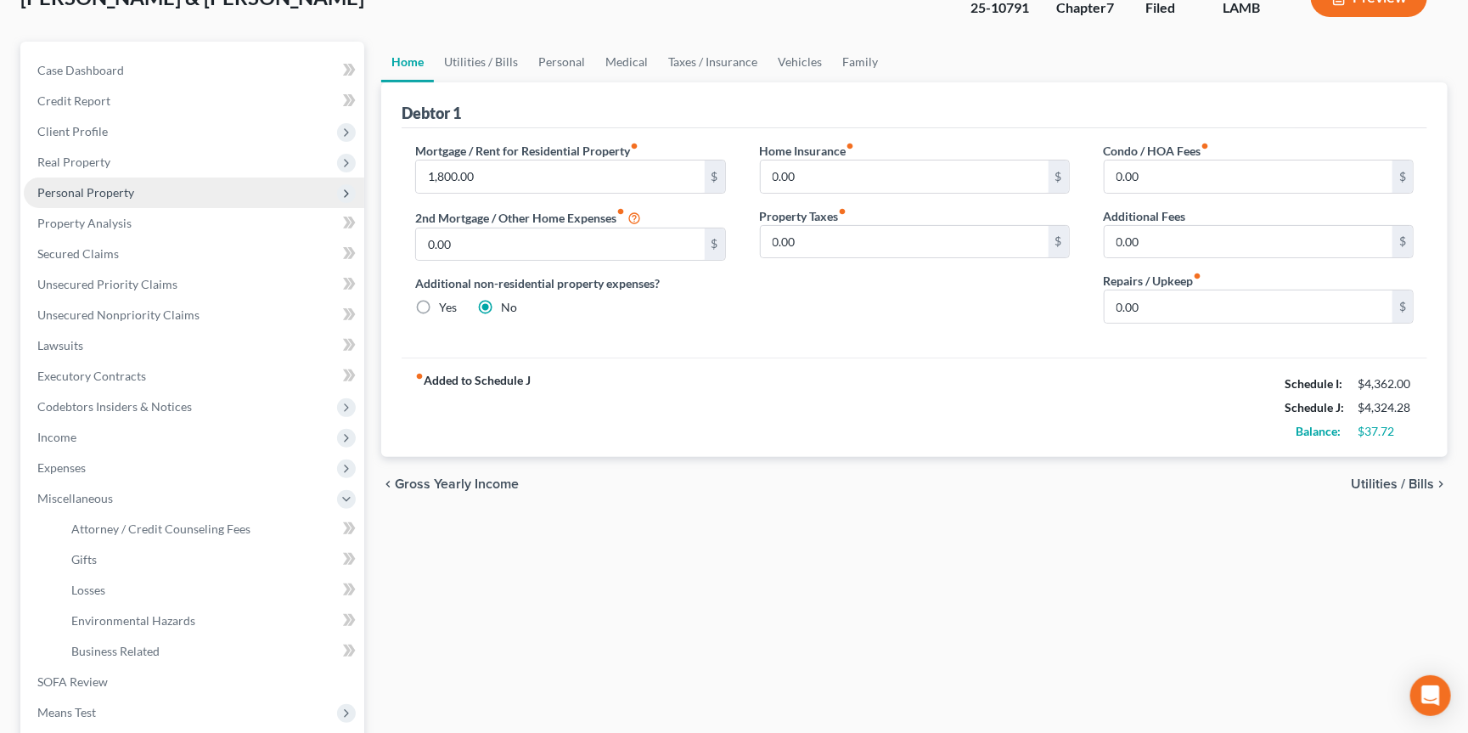
click at [132, 185] on span "Personal Property" at bounding box center [194, 192] width 340 height 31
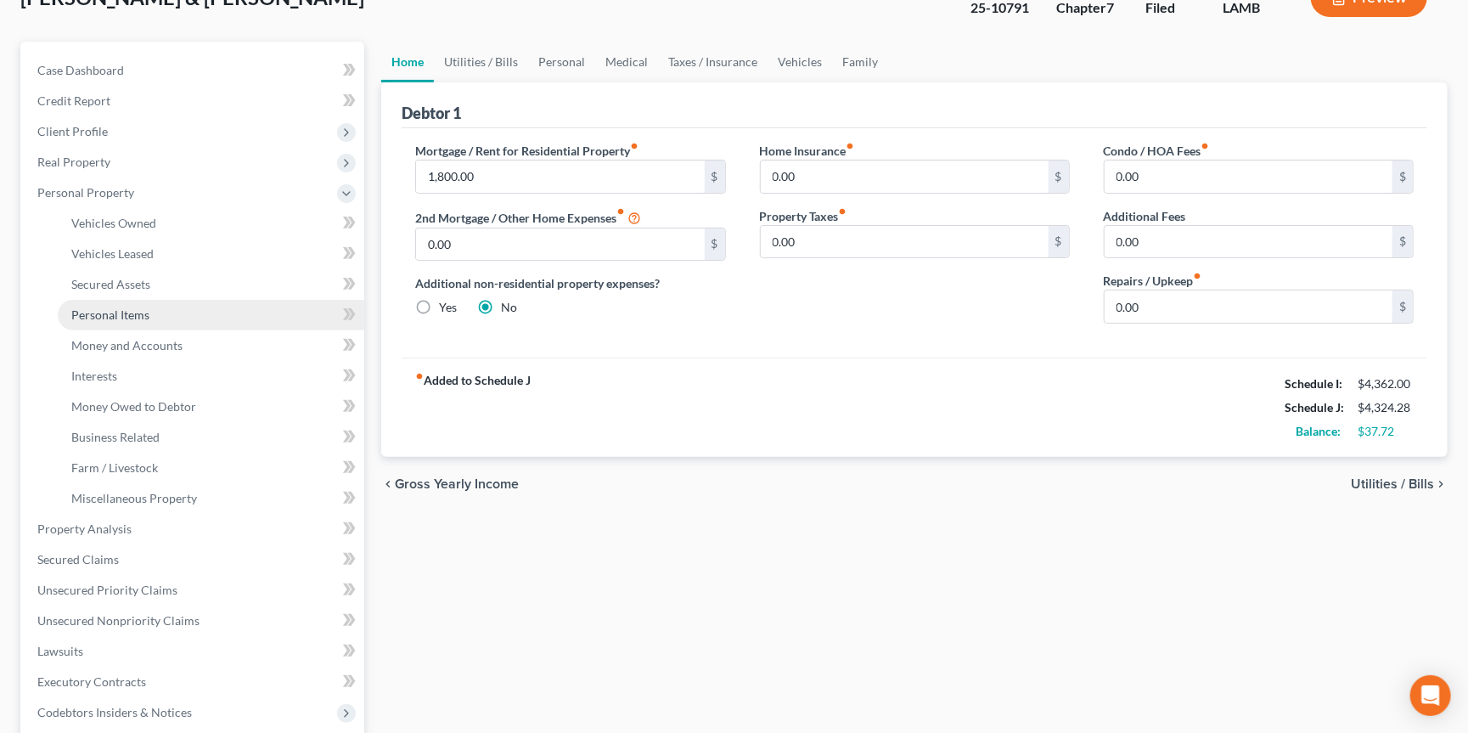
click at [160, 304] on link "Personal Items" at bounding box center [211, 315] width 307 height 31
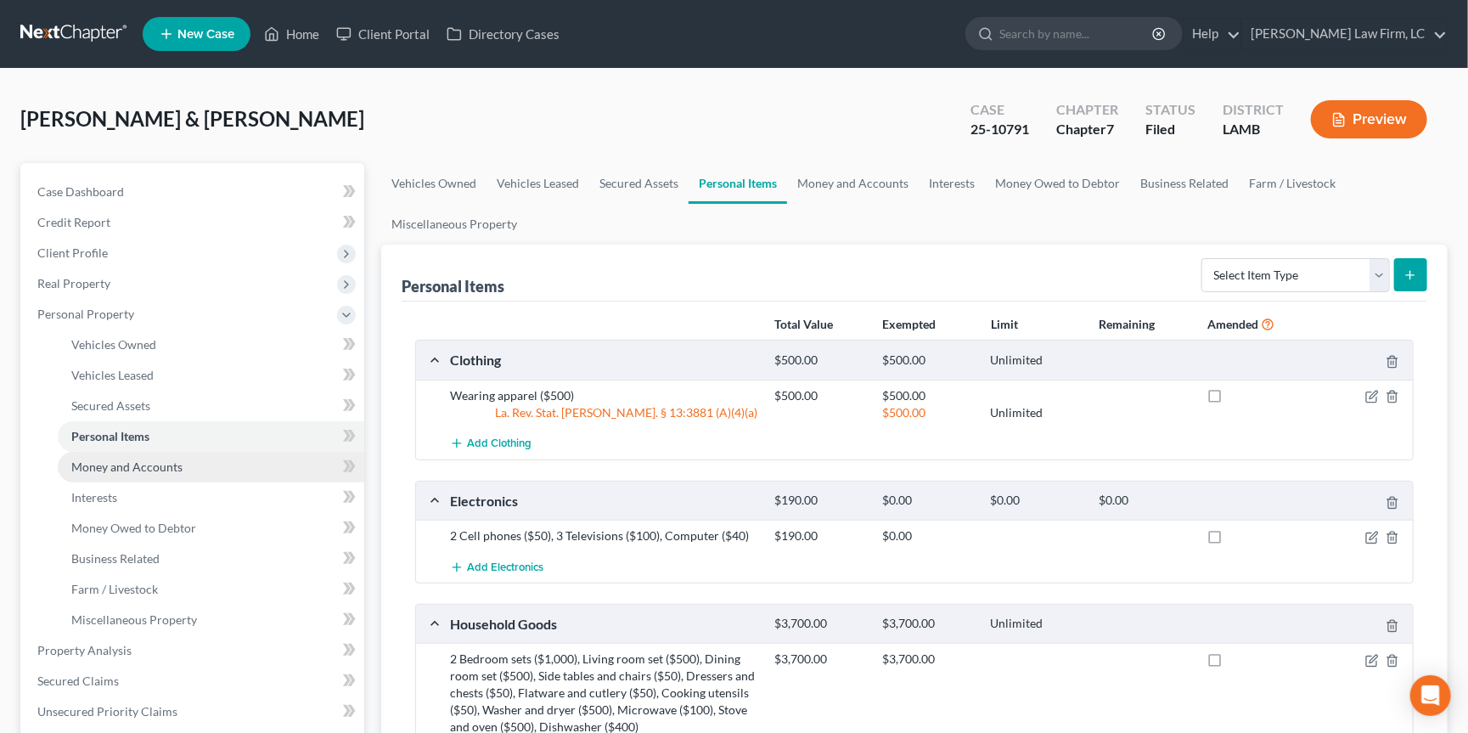
click at [159, 459] on span "Money and Accounts" at bounding box center [126, 466] width 111 height 14
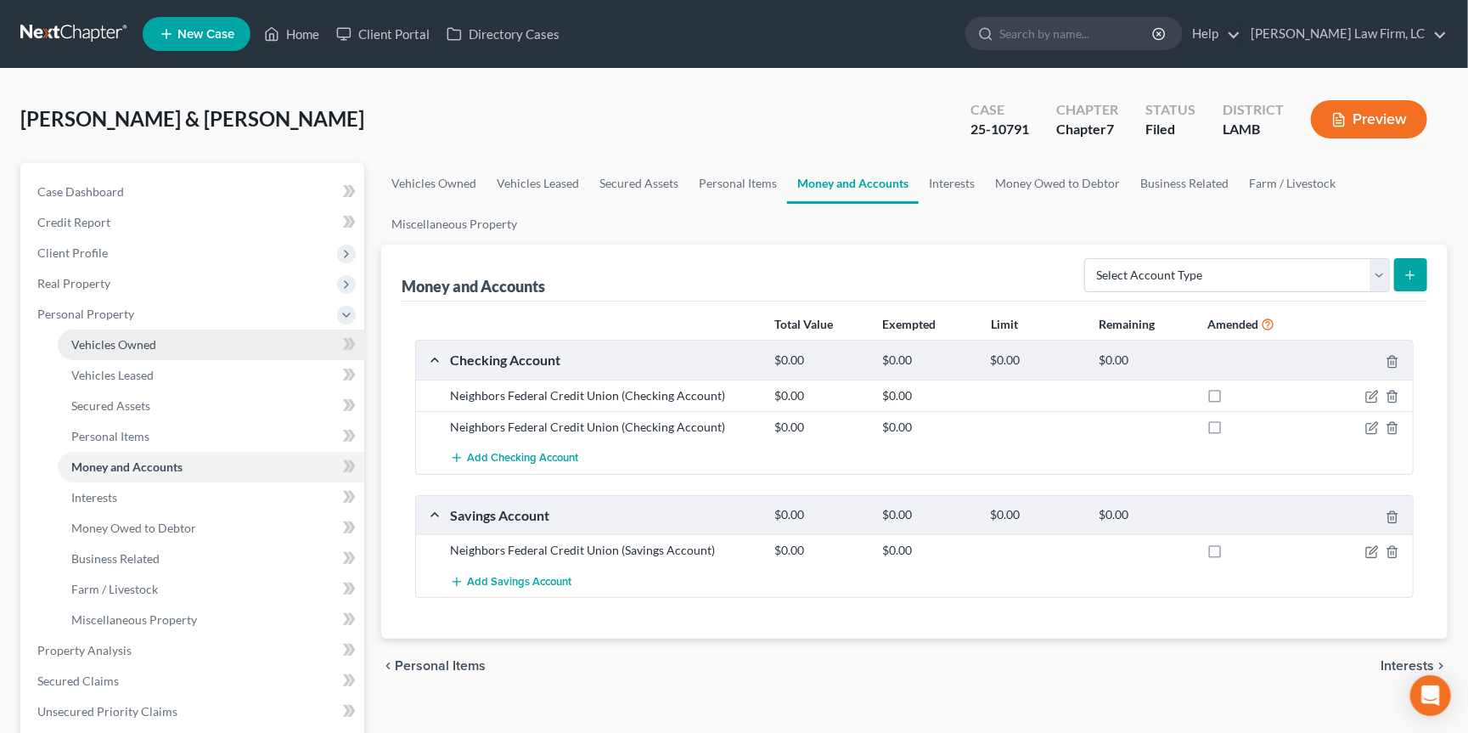
click at [239, 335] on link "Vehicles Owned" at bounding box center [211, 344] width 307 height 31
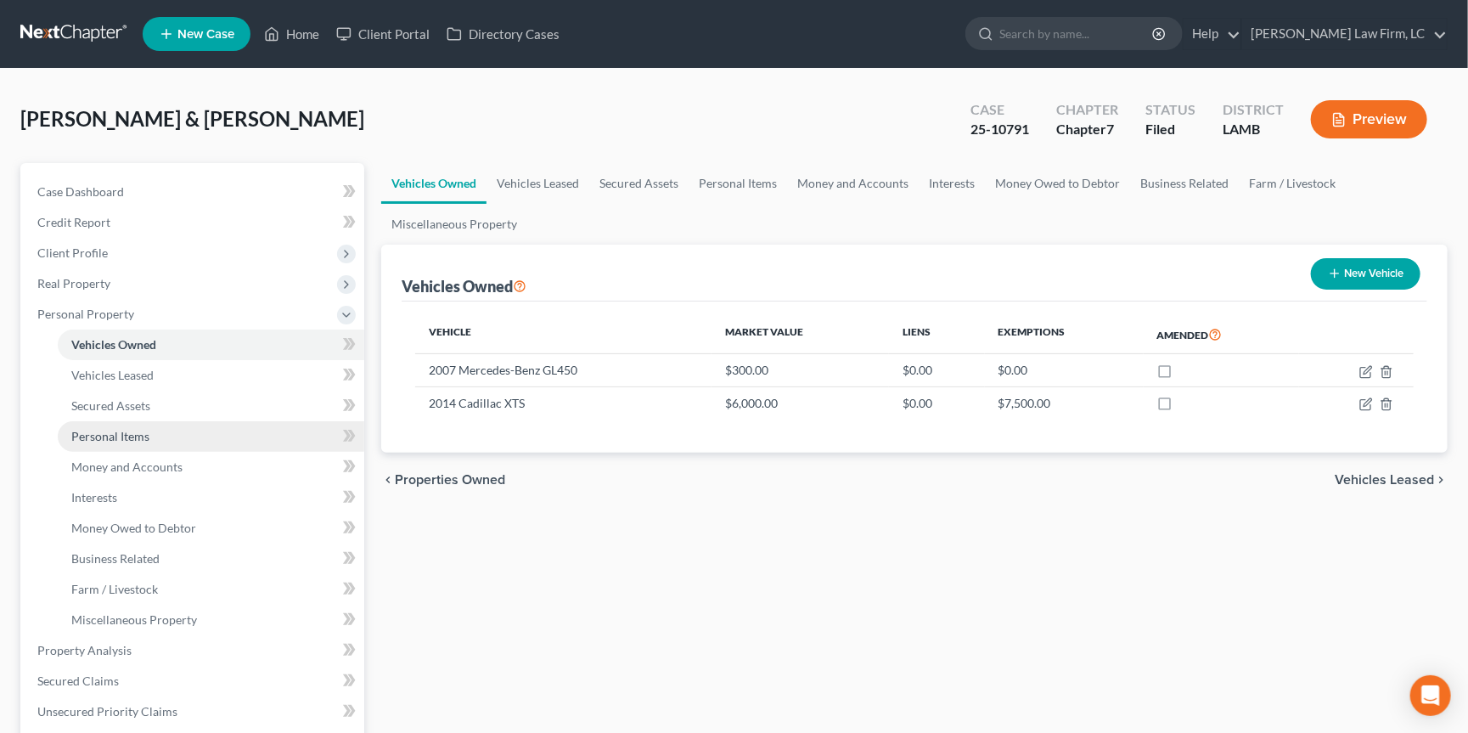
scroll to position [89, 0]
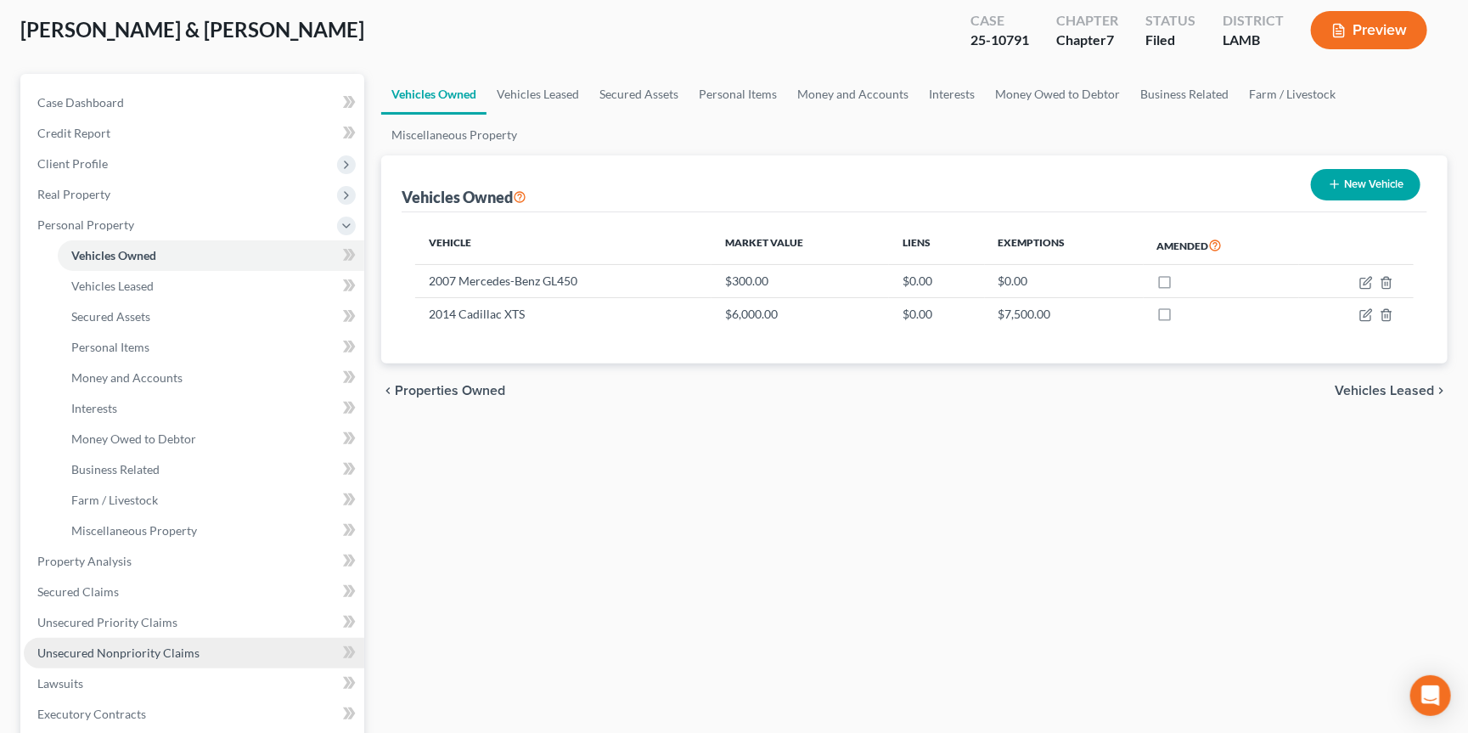
click at [186, 645] on span "Unsecured Nonpriority Claims" at bounding box center [118, 652] width 162 height 14
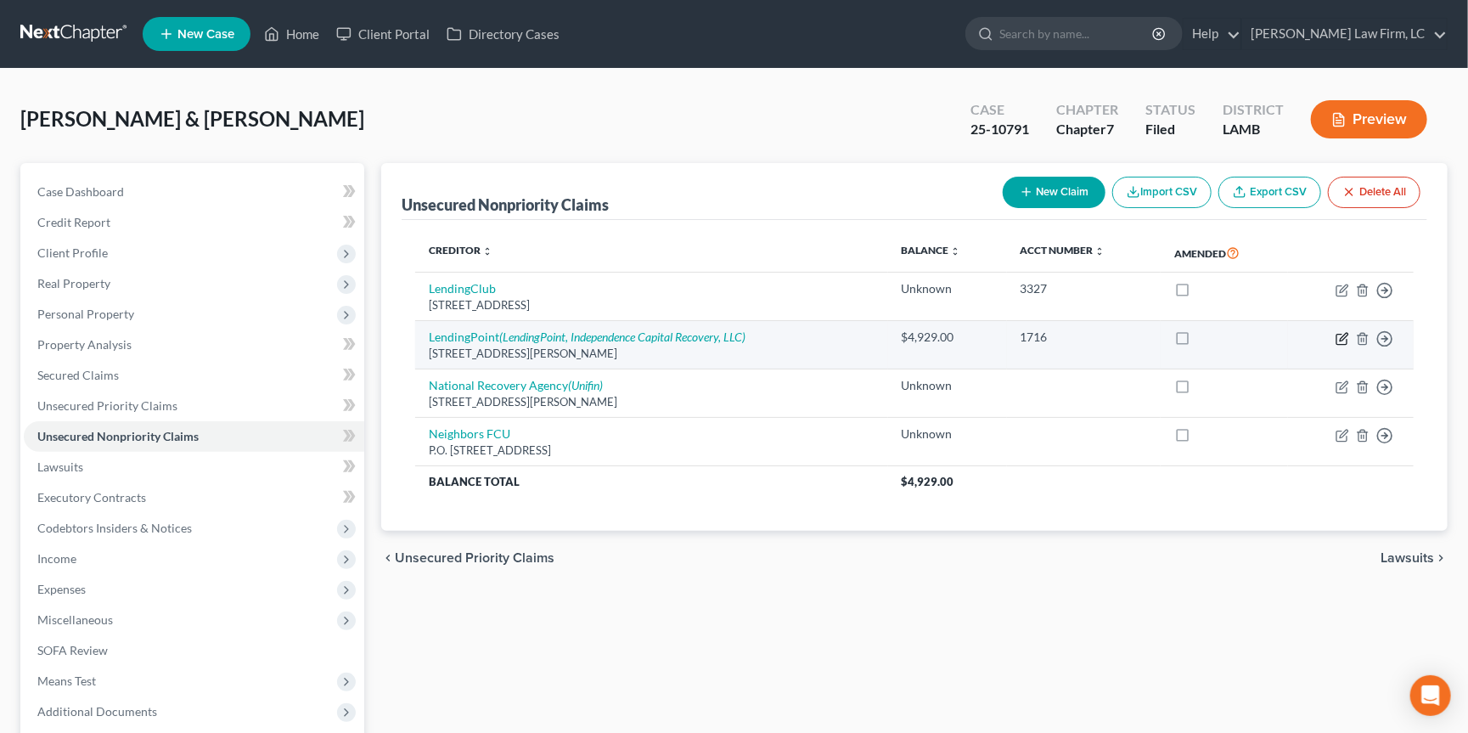
click at [1338, 332] on icon "button" at bounding box center [1343, 339] width 14 height 14
select select "10"
select select "1"
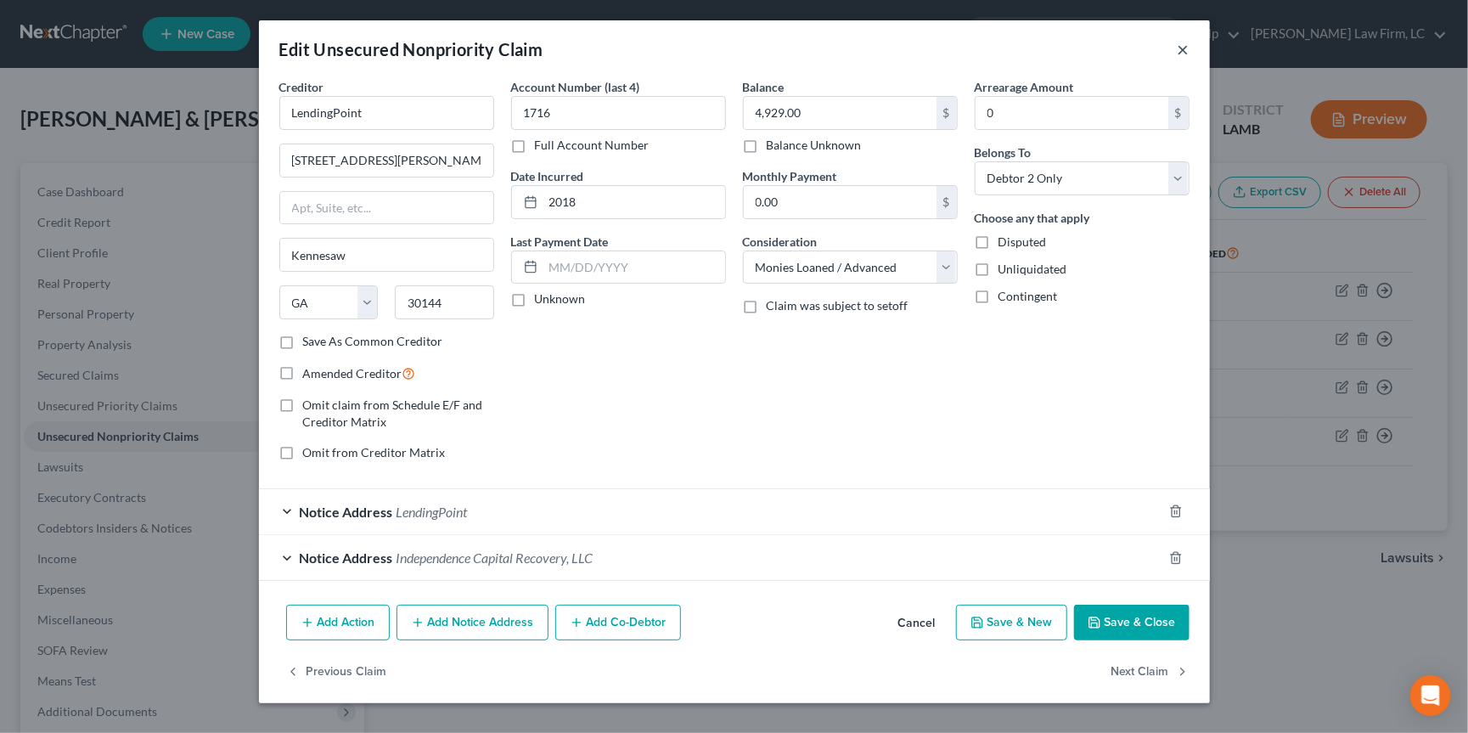
click at [1178, 48] on button "×" at bounding box center [1184, 49] width 12 height 20
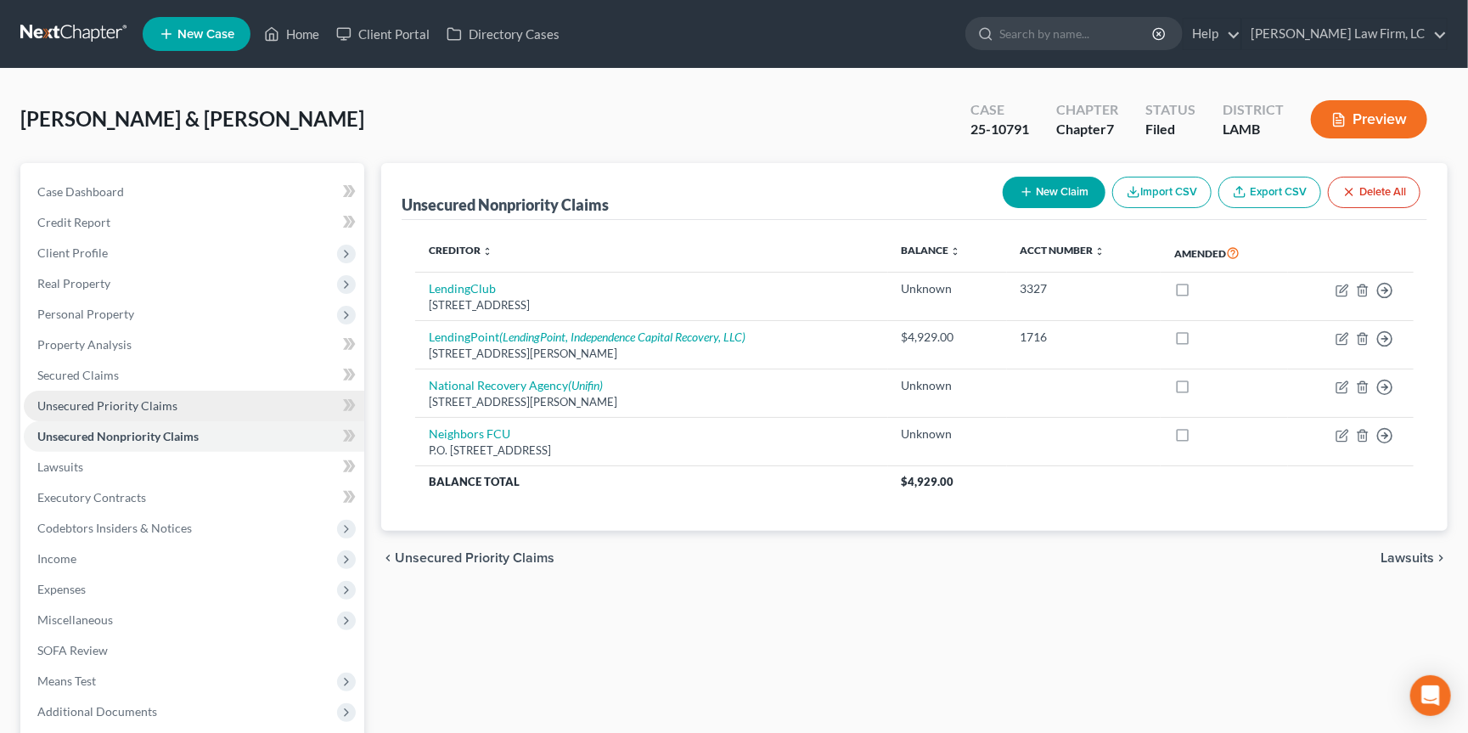
click at [217, 399] on link "Unsecured Priority Claims" at bounding box center [194, 406] width 340 height 31
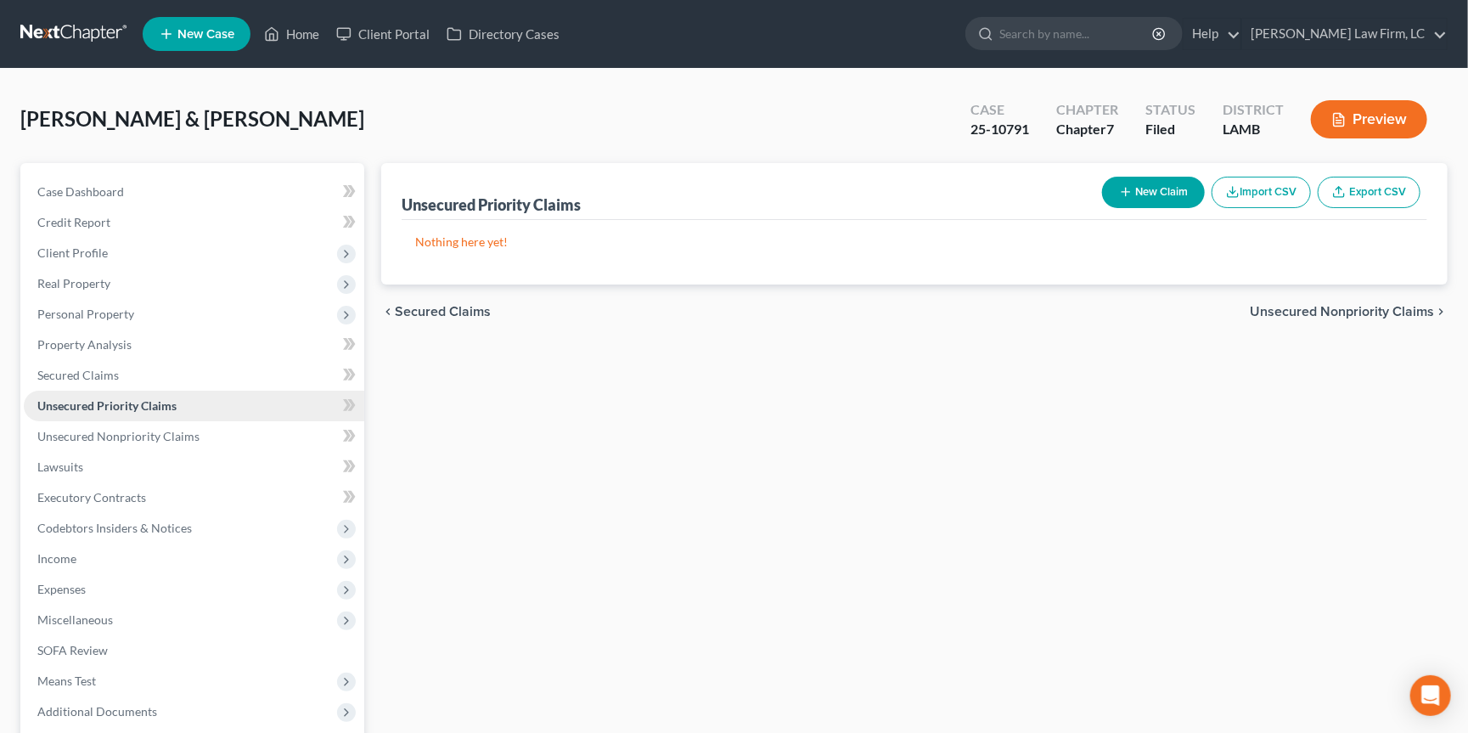
click at [210, 391] on link "Unsecured Priority Claims" at bounding box center [194, 406] width 340 height 31
click at [217, 361] on link "Secured Claims" at bounding box center [194, 375] width 340 height 31
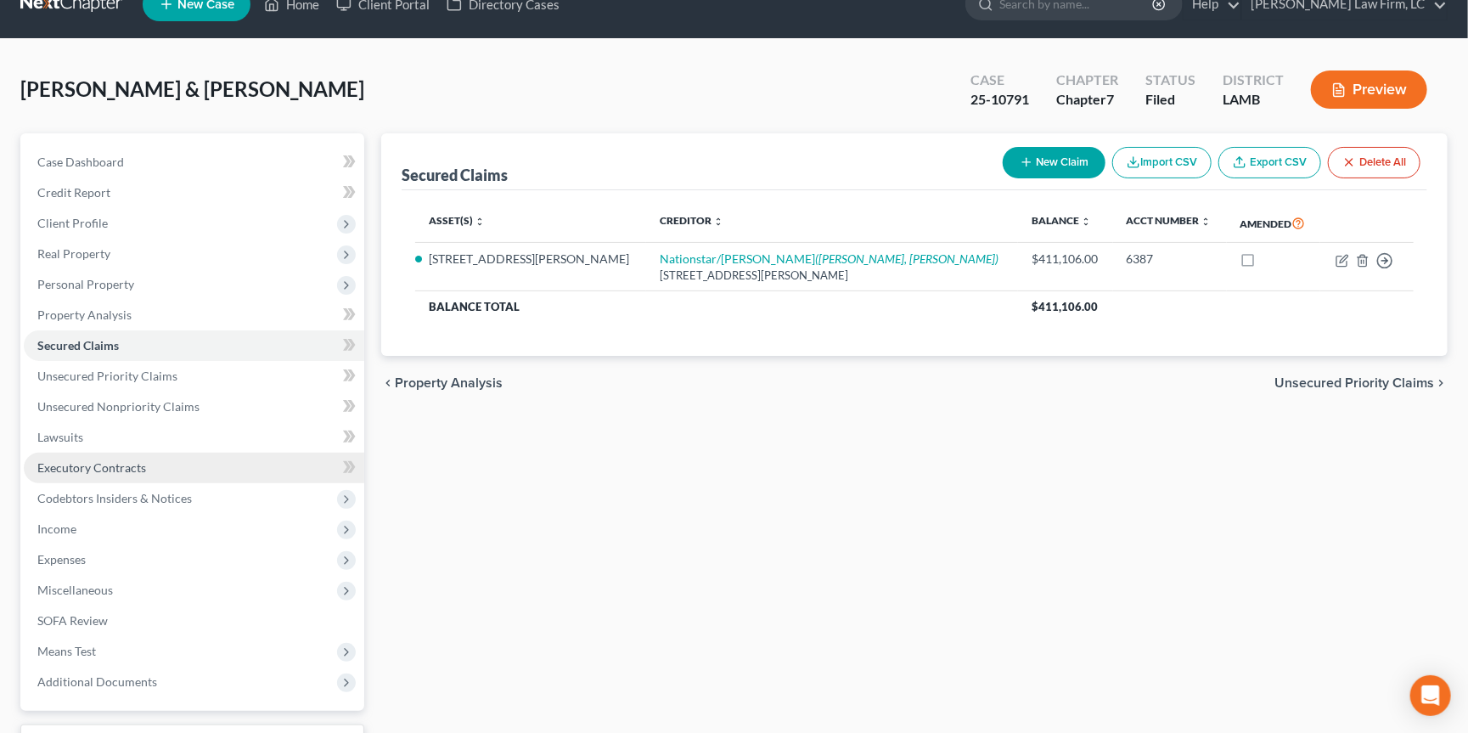
scroll to position [31, 0]
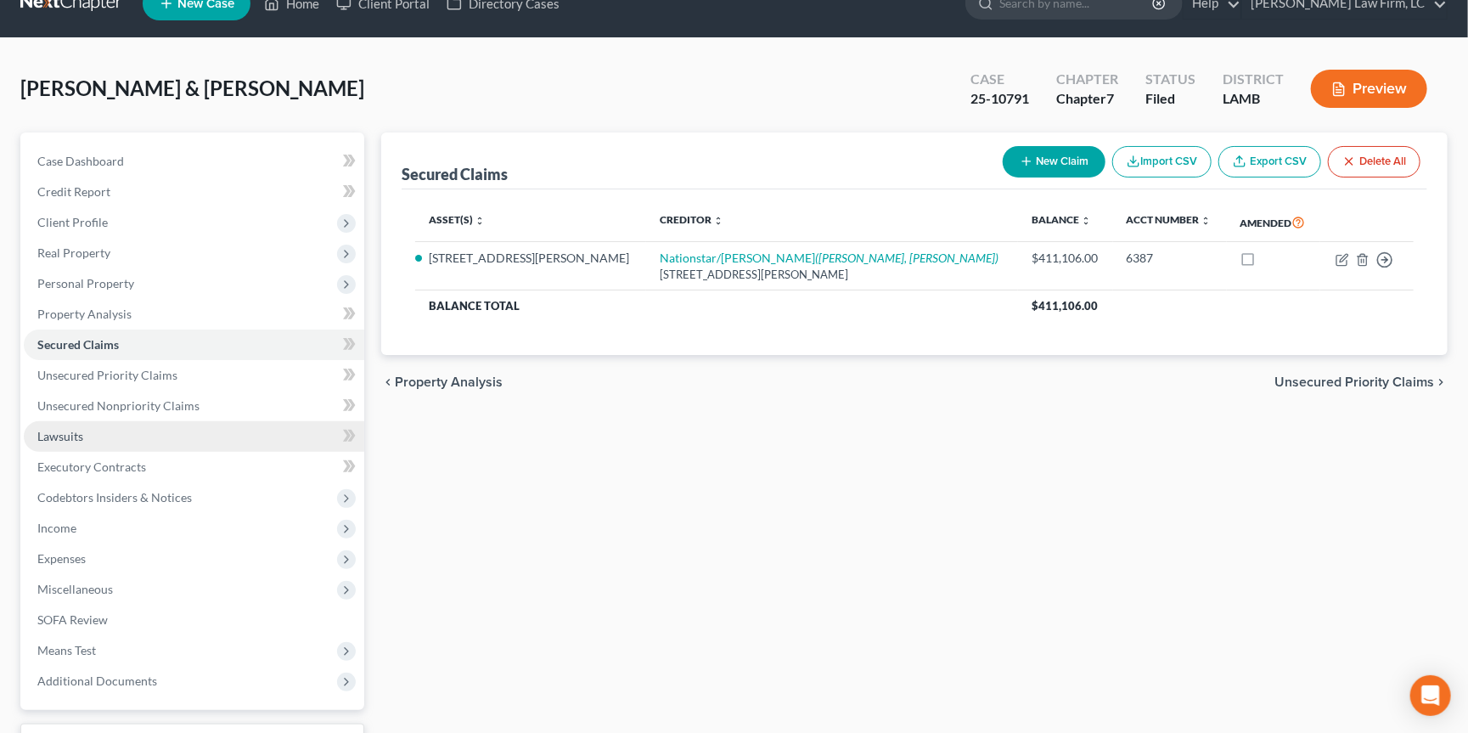
click at [257, 429] on link "Lawsuits" at bounding box center [194, 436] width 340 height 31
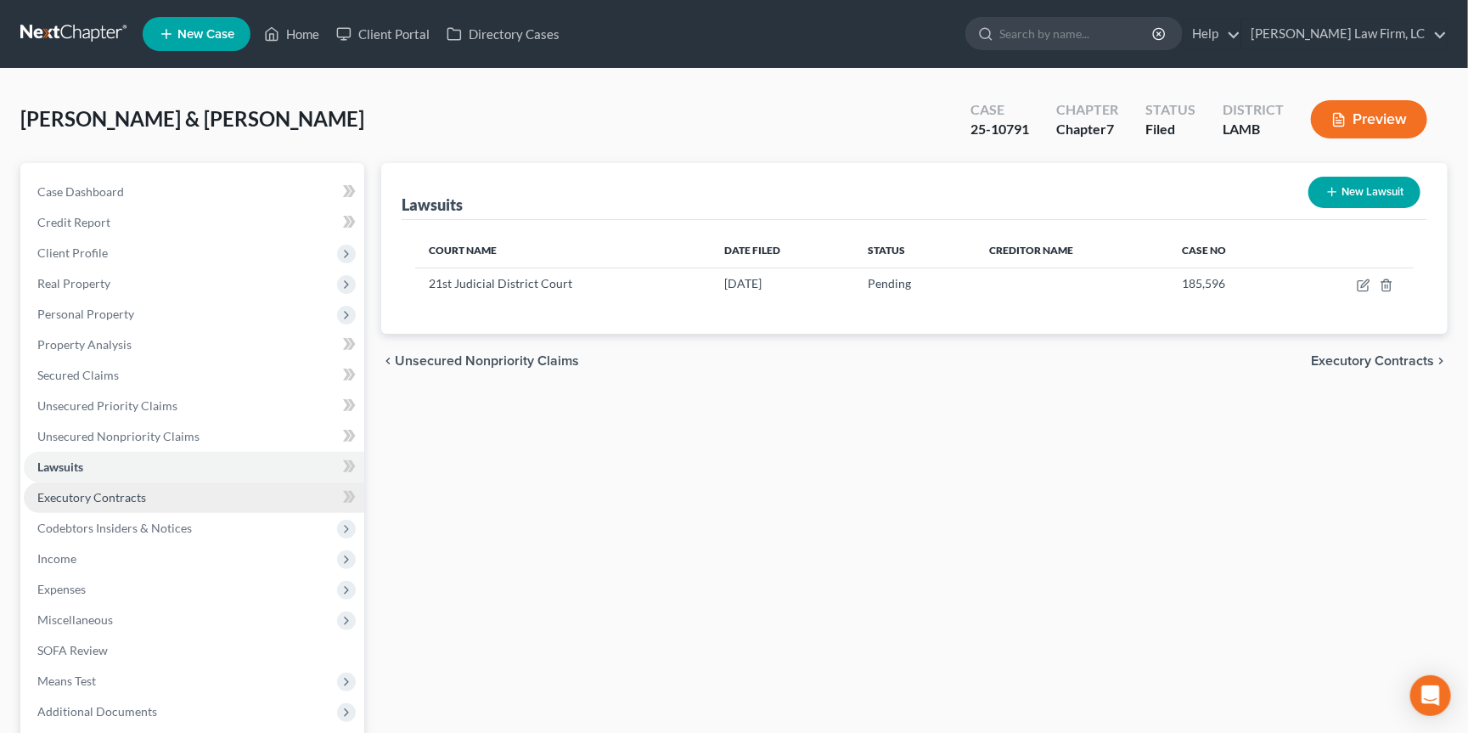
click at [245, 485] on link "Executory Contracts" at bounding box center [194, 497] width 340 height 31
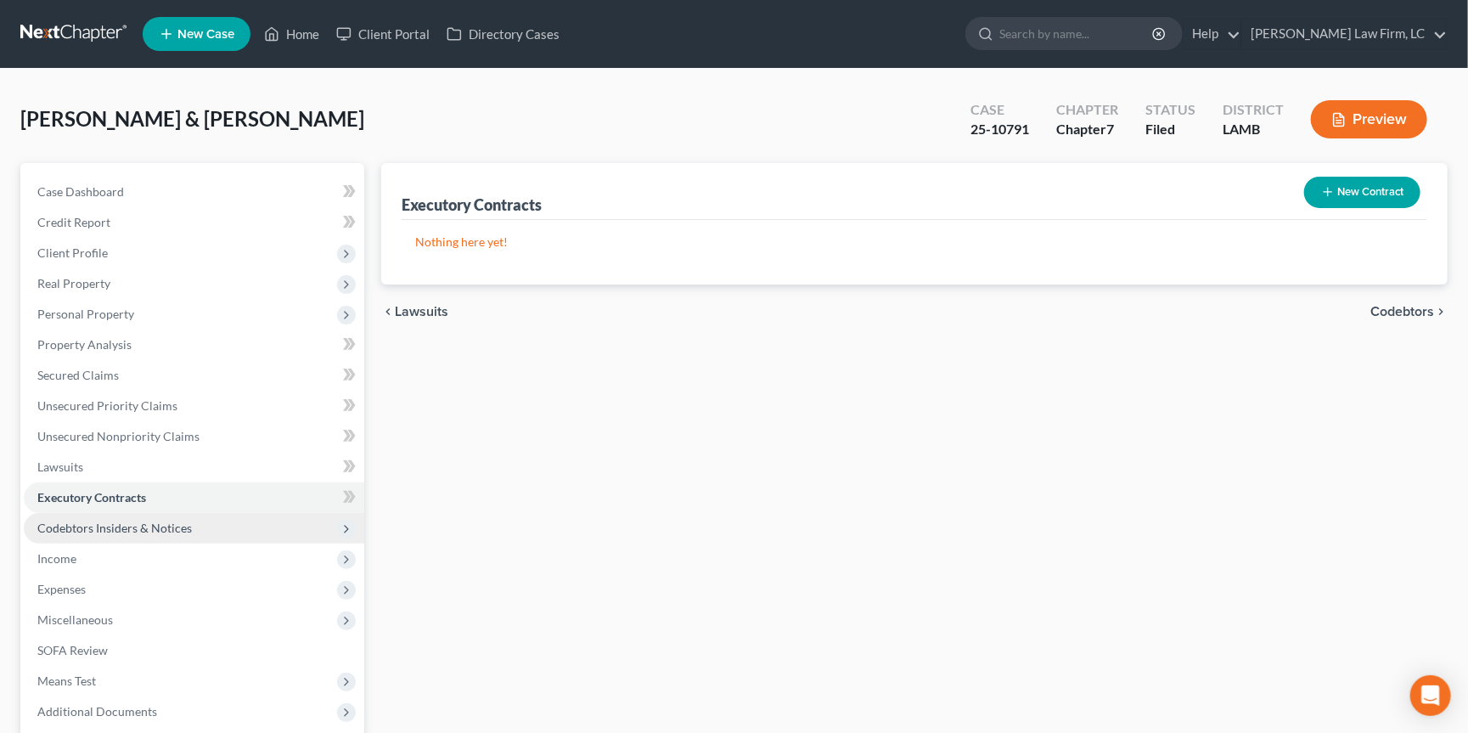
click at [250, 513] on span "Codebtors Insiders & Notices" at bounding box center [194, 528] width 340 height 31
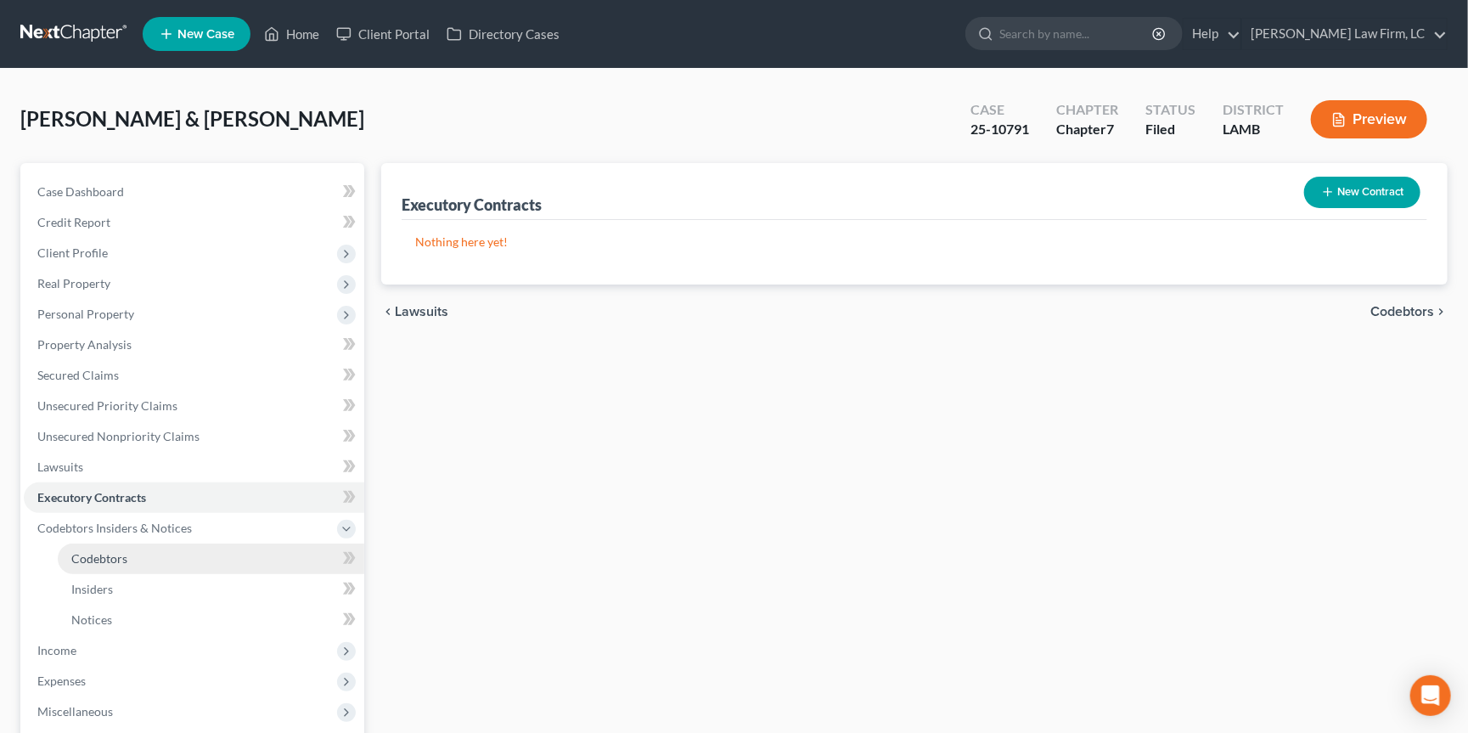
click at [245, 550] on link "Codebtors" at bounding box center [211, 558] width 307 height 31
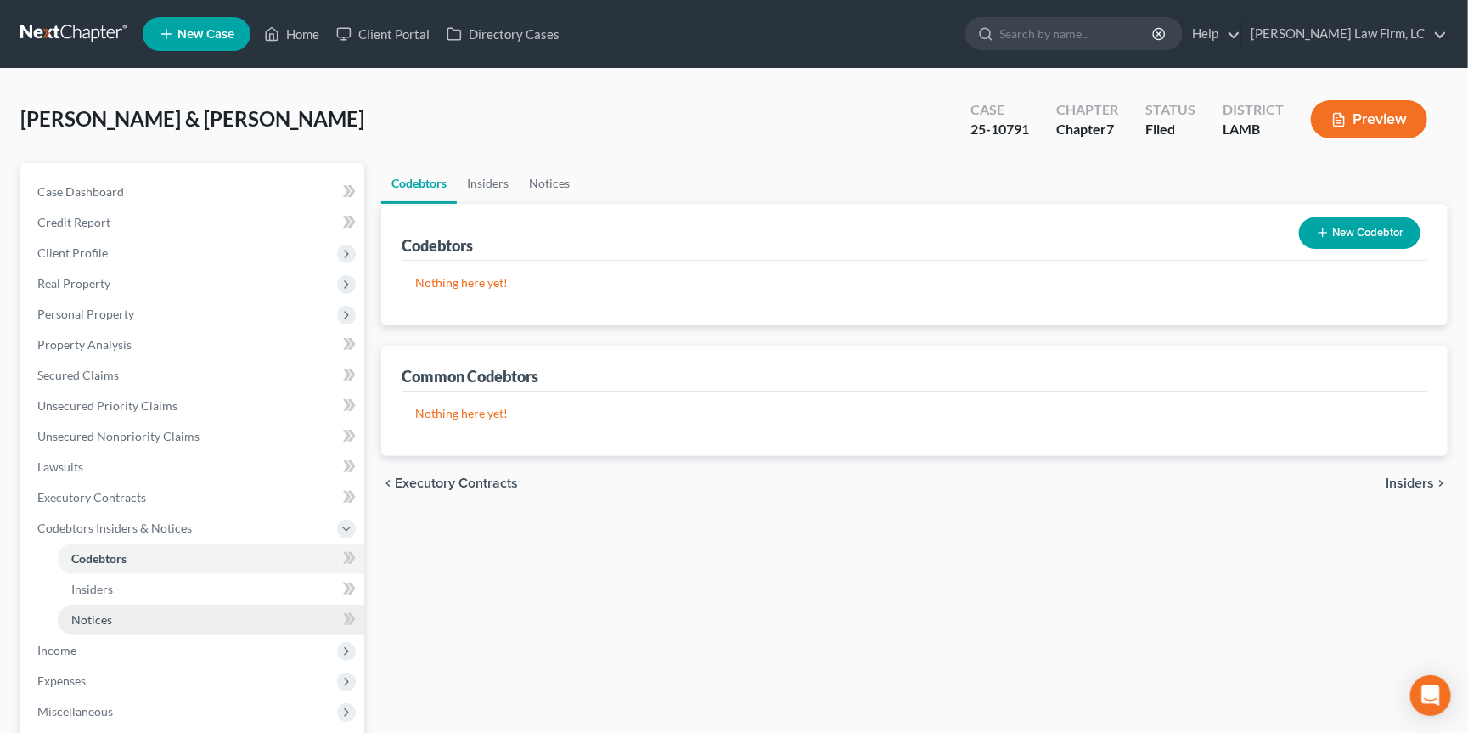
scroll to position [60, 0]
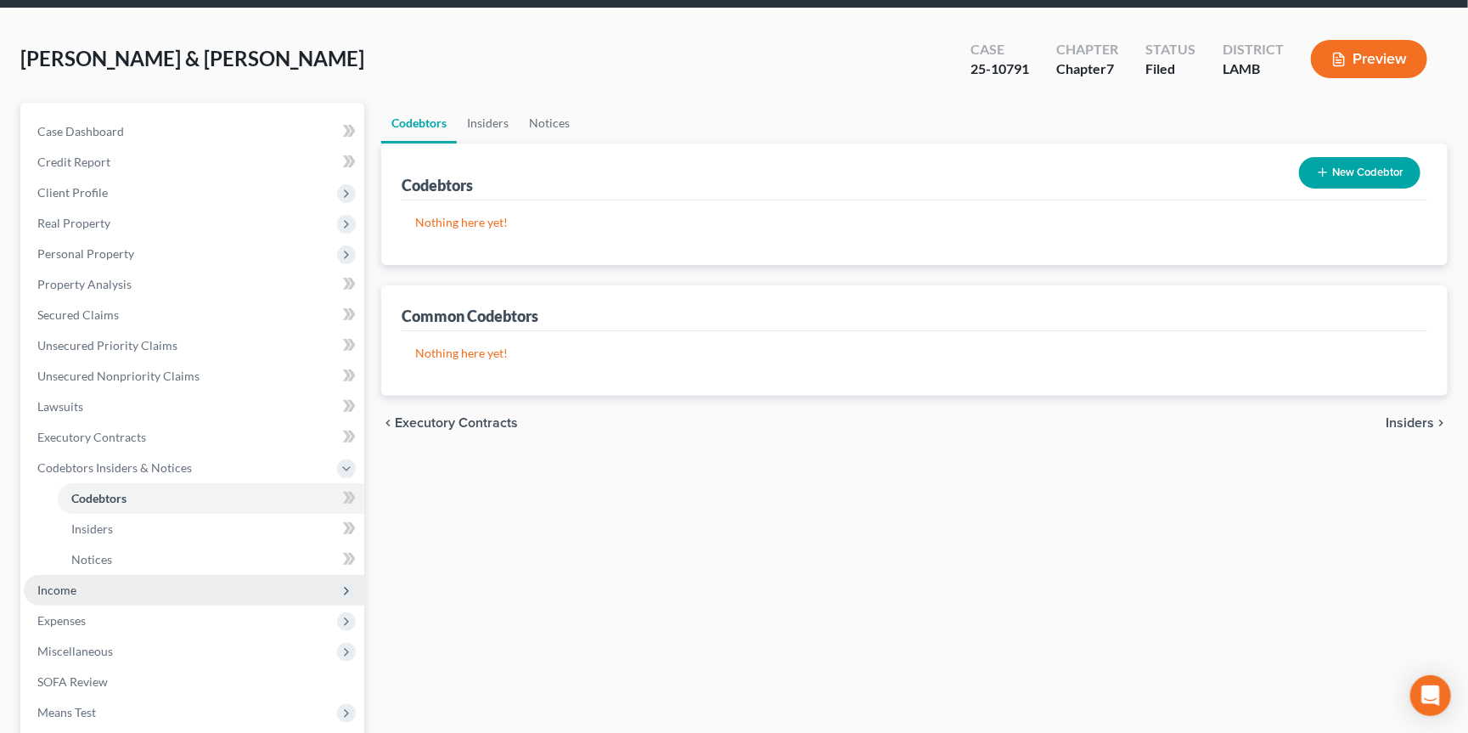
click at [267, 575] on span "Income" at bounding box center [194, 590] width 340 height 31
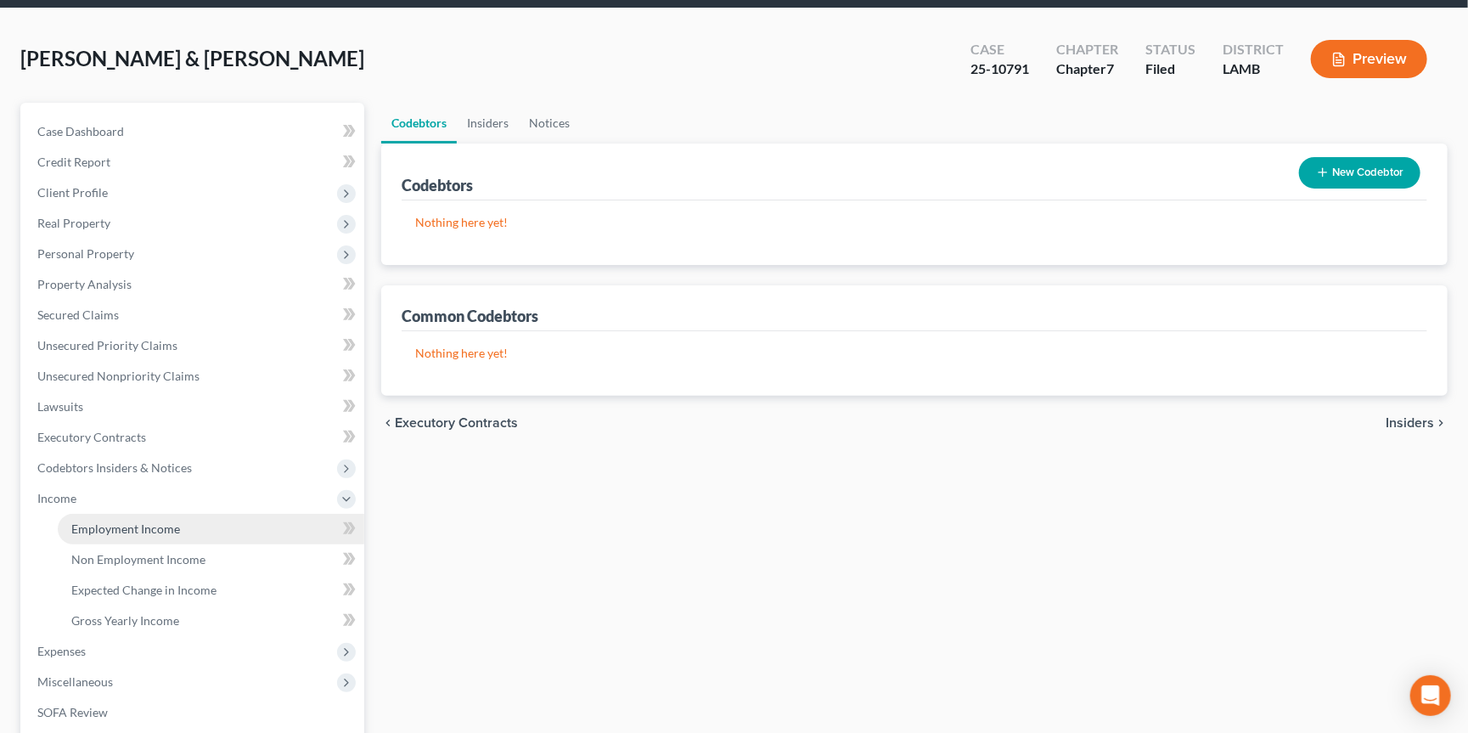
click at [278, 514] on link "Employment Income" at bounding box center [211, 529] width 307 height 31
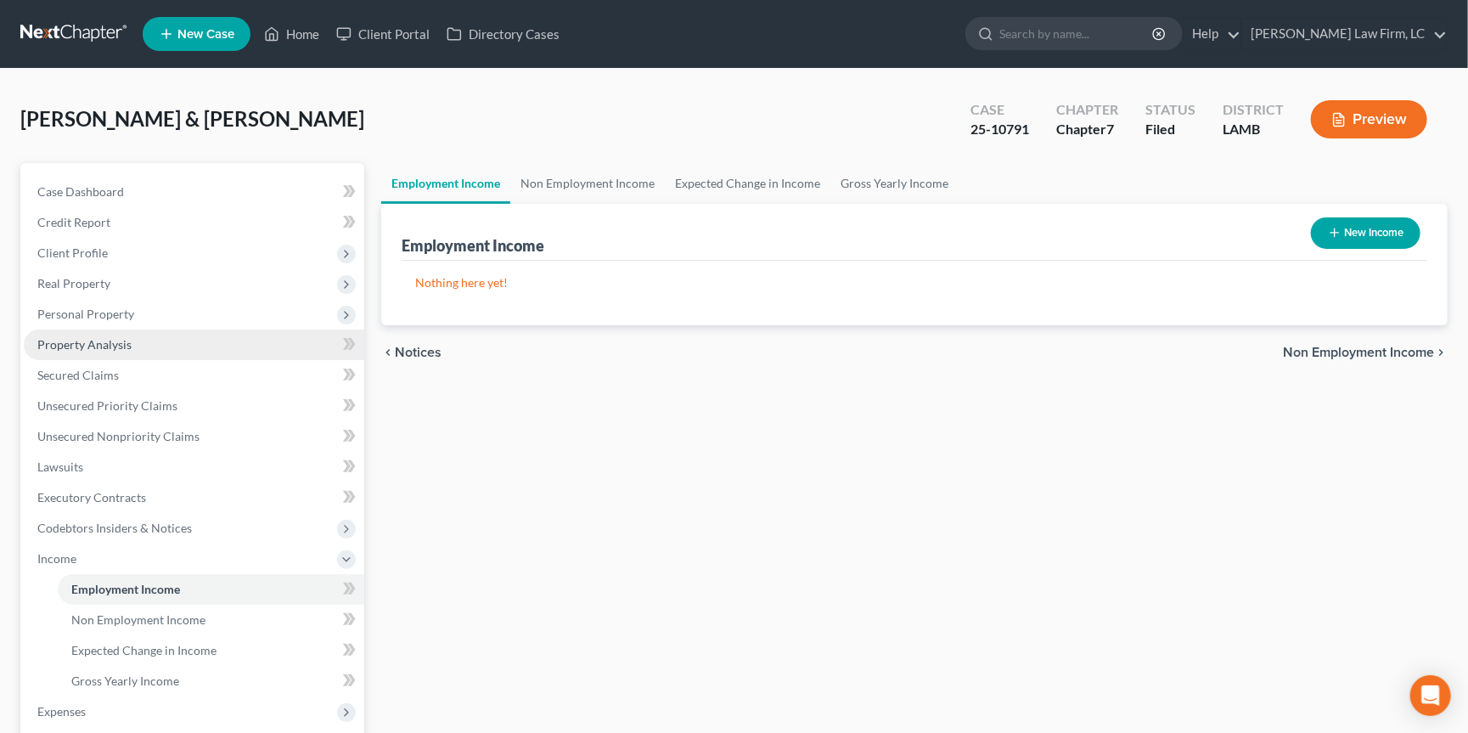
click at [220, 329] on link "Property Analysis" at bounding box center [194, 344] width 340 height 31
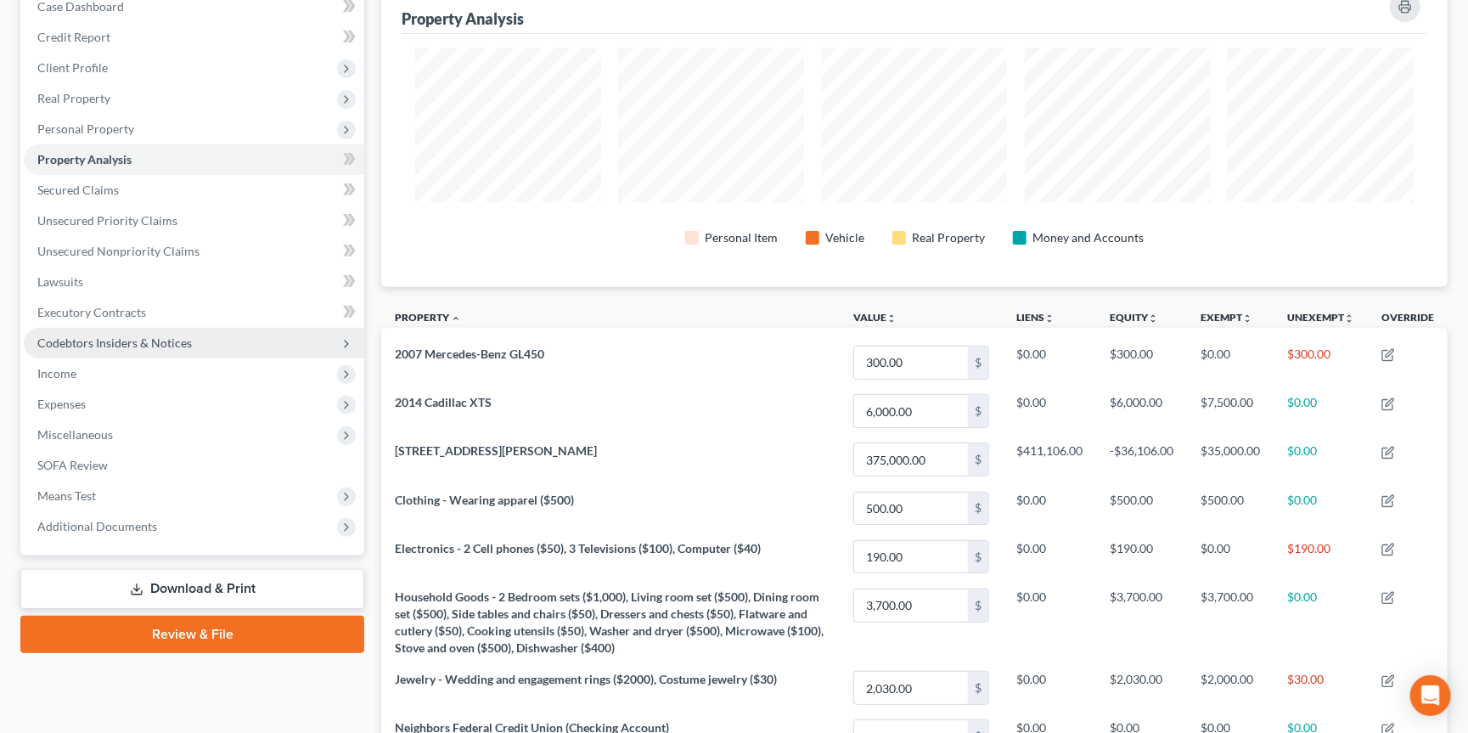
scroll to position [413, 0]
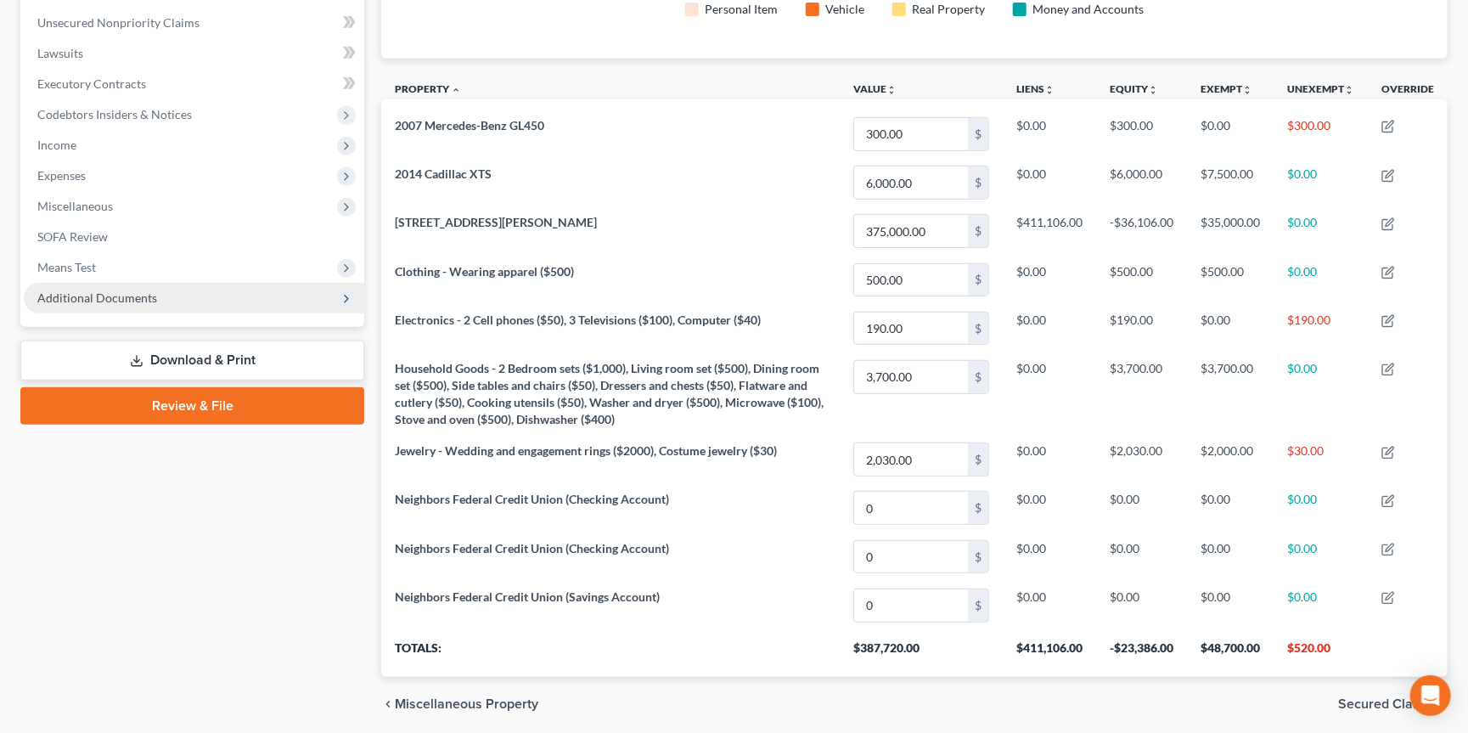
click at [267, 286] on span "Additional Documents" at bounding box center [194, 298] width 340 height 31
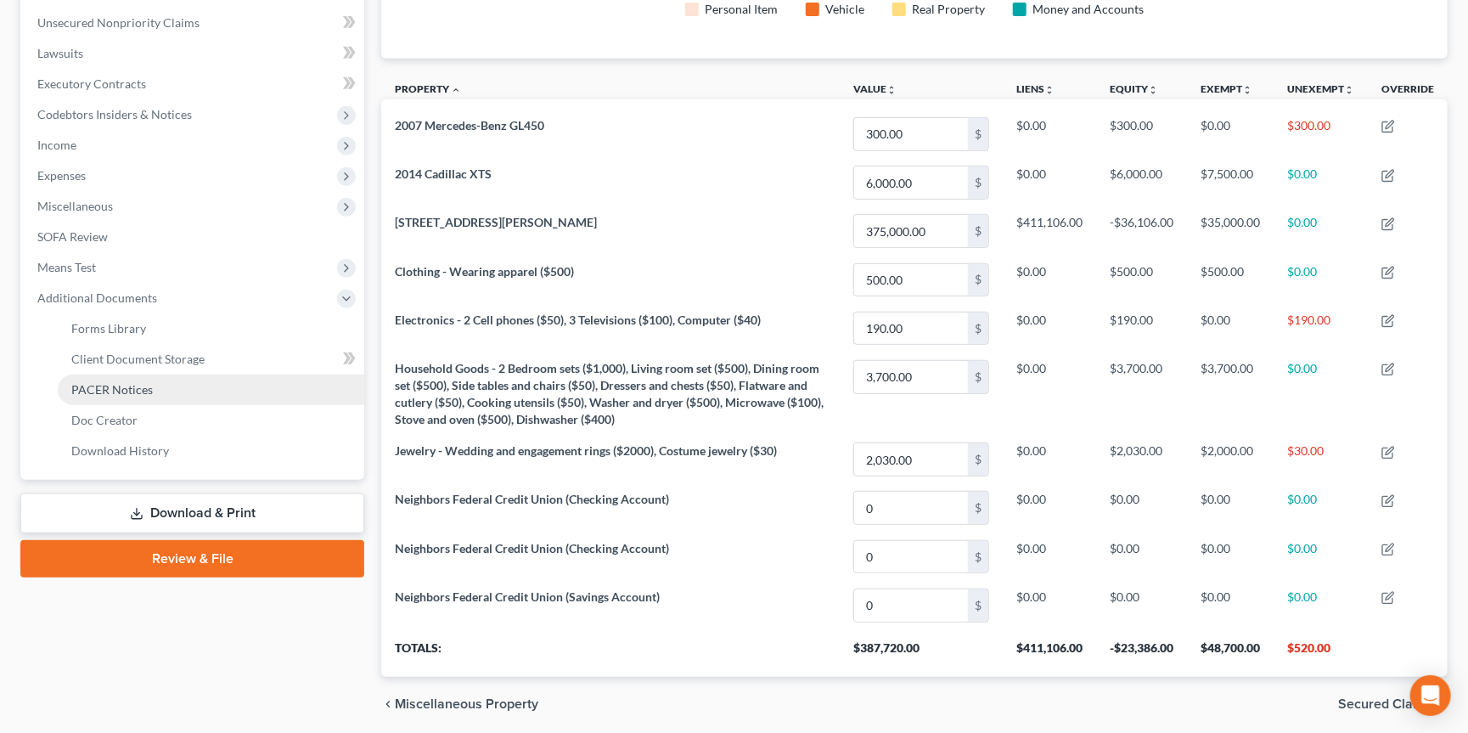
click at [241, 374] on link "PACER Notices" at bounding box center [211, 389] width 307 height 31
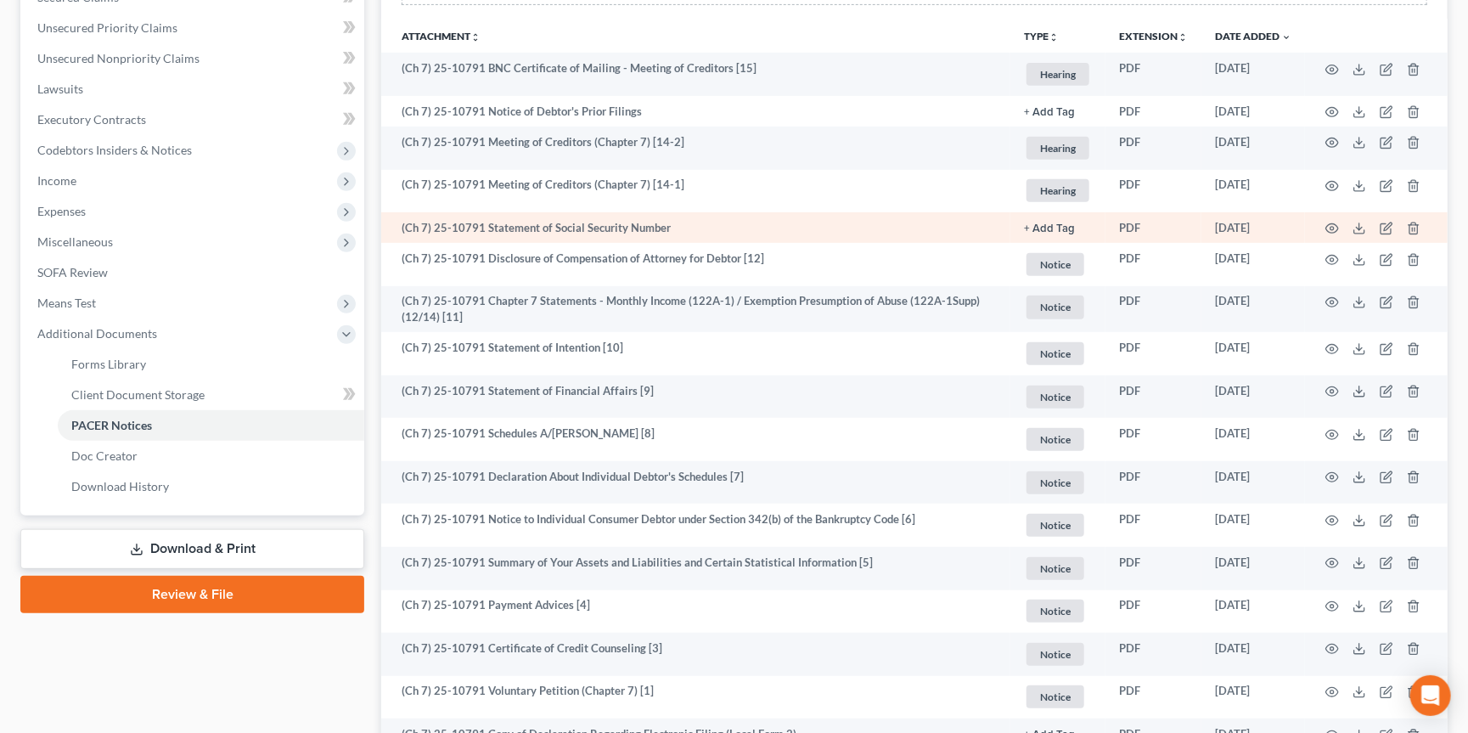
scroll to position [380, 0]
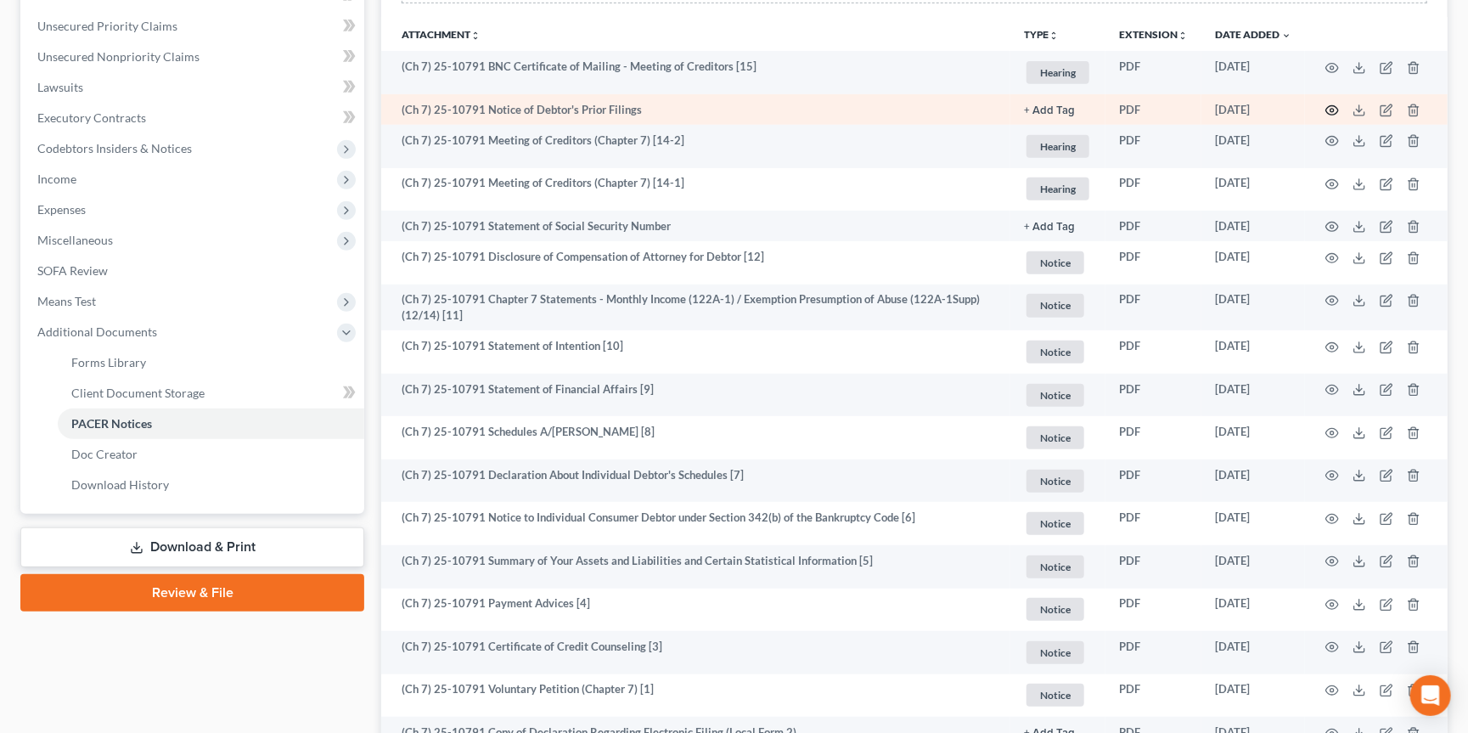
click at [1335, 110] on icon "button" at bounding box center [1332, 111] width 14 height 14
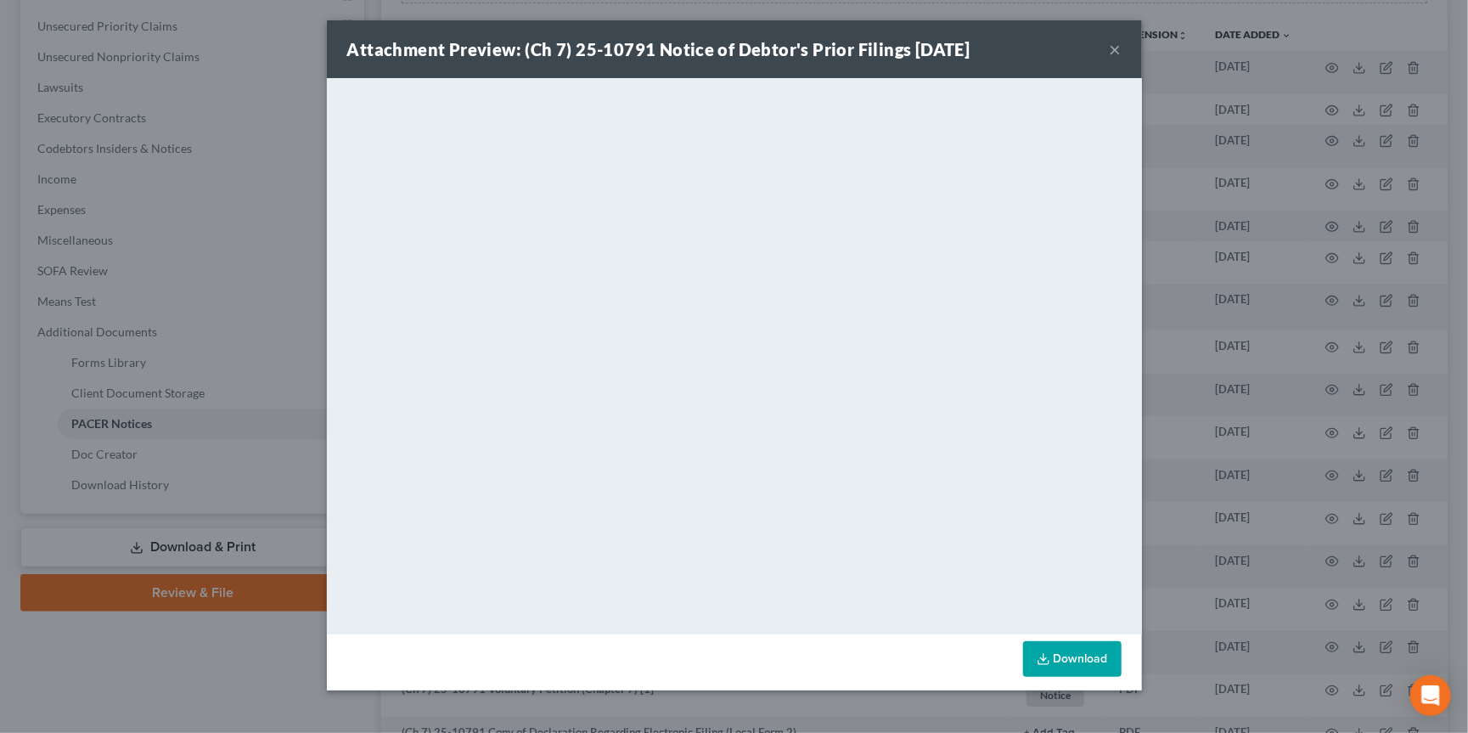
click at [201, 443] on div "Attachment Preview: (Ch 7) 25-10791 Notice of Debtor's Prior Filings 09/10/2025…" at bounding box center [734, 366] width 1468 height 733
